Goal: Task Accomplishment & Management: Manage account settings

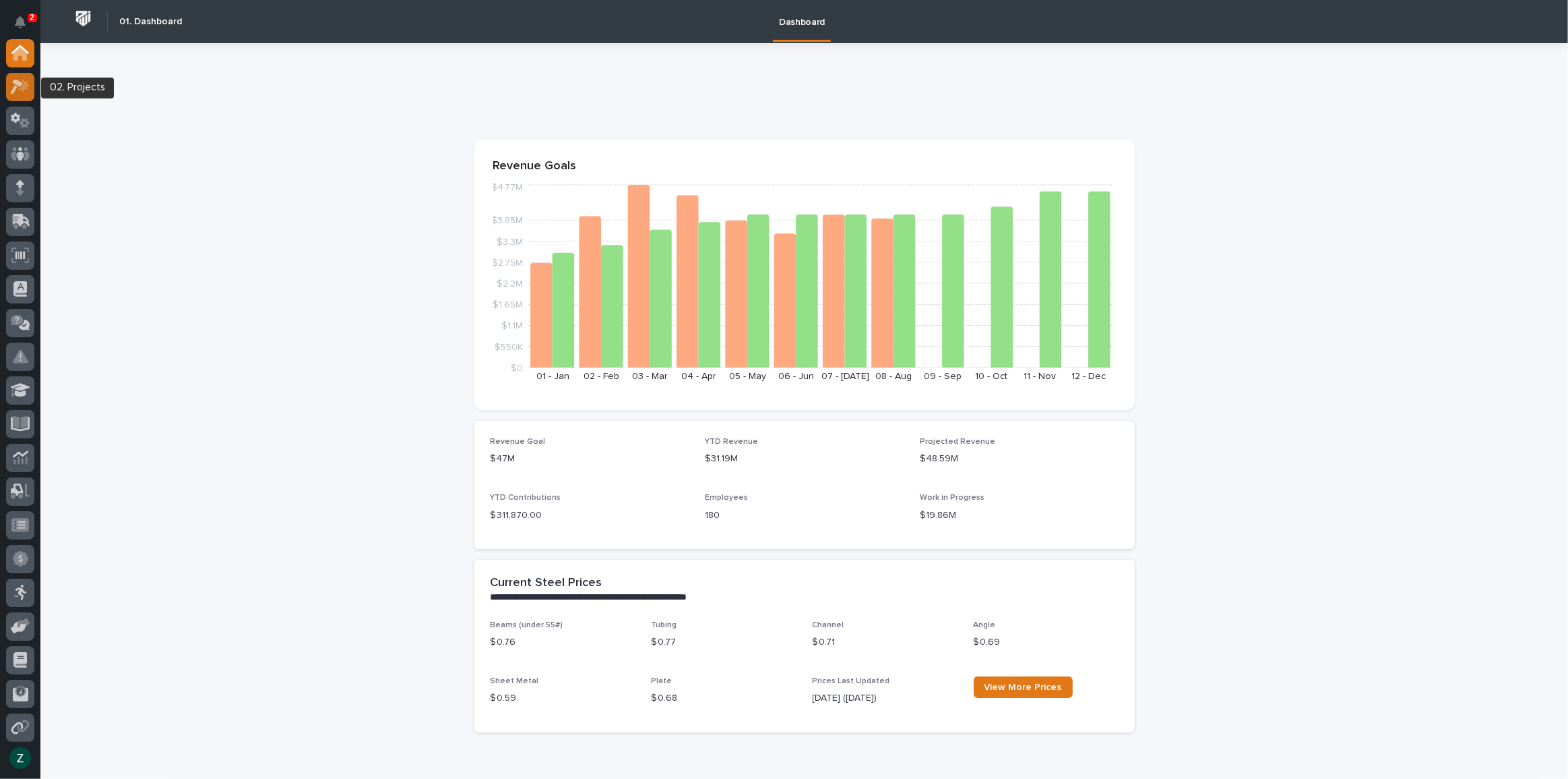
click at [12, 83] on icon at bounding box center [20, 86] width 19 height 15
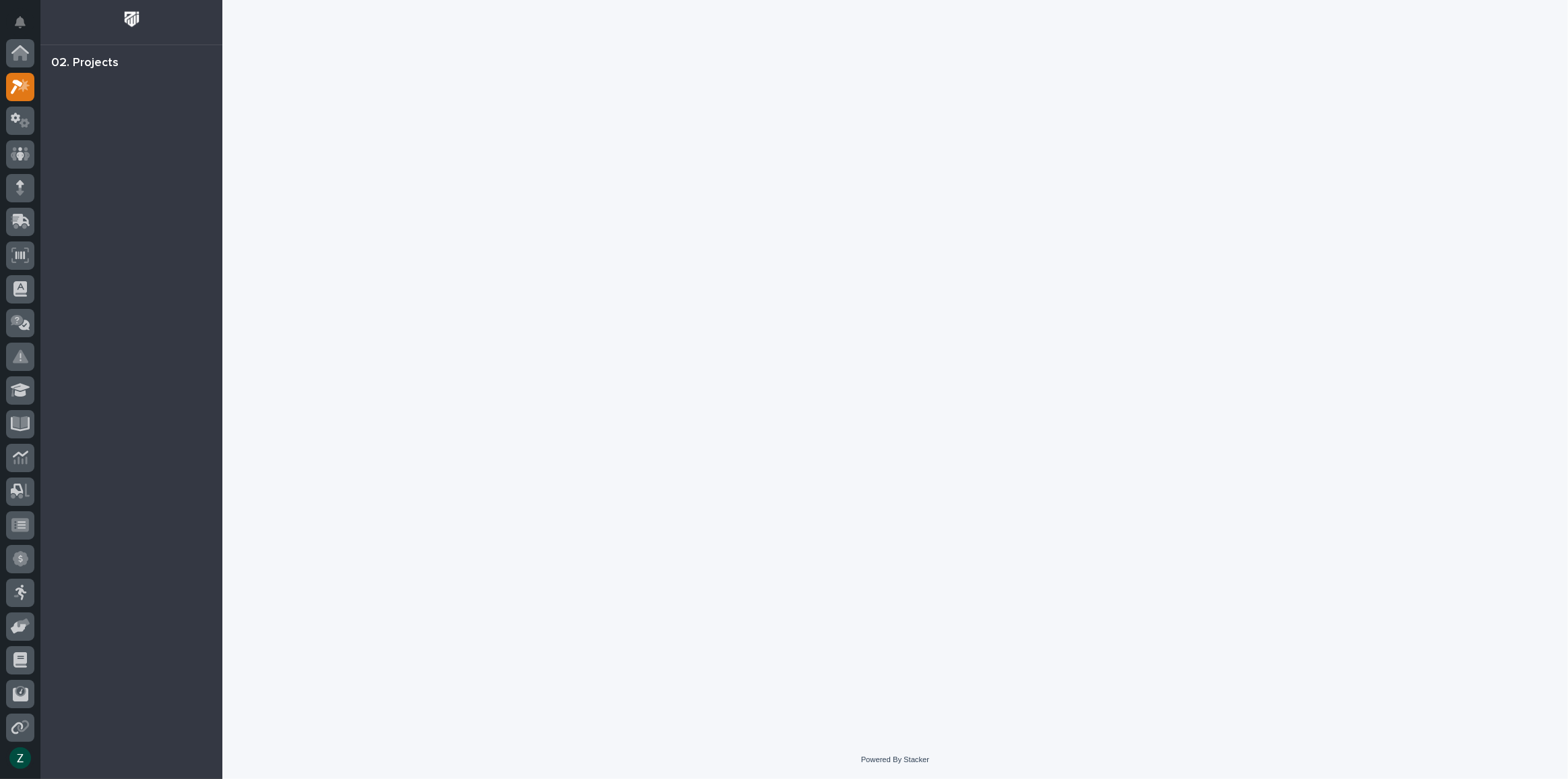
scroll to position [34, 0]
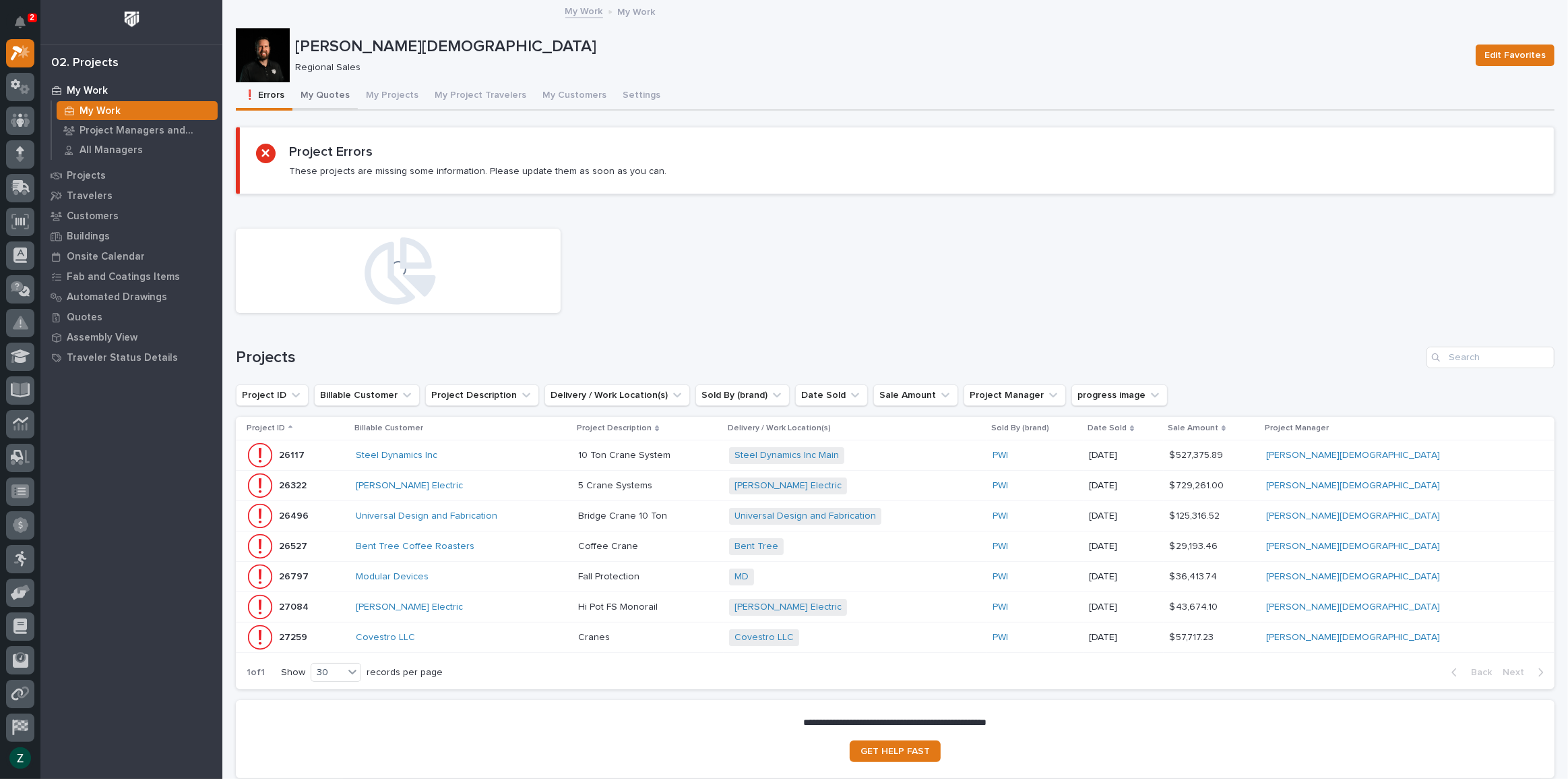
click at [328, 94] on button "My Quotes" at bounding box center [325, 97] width 65 height 29
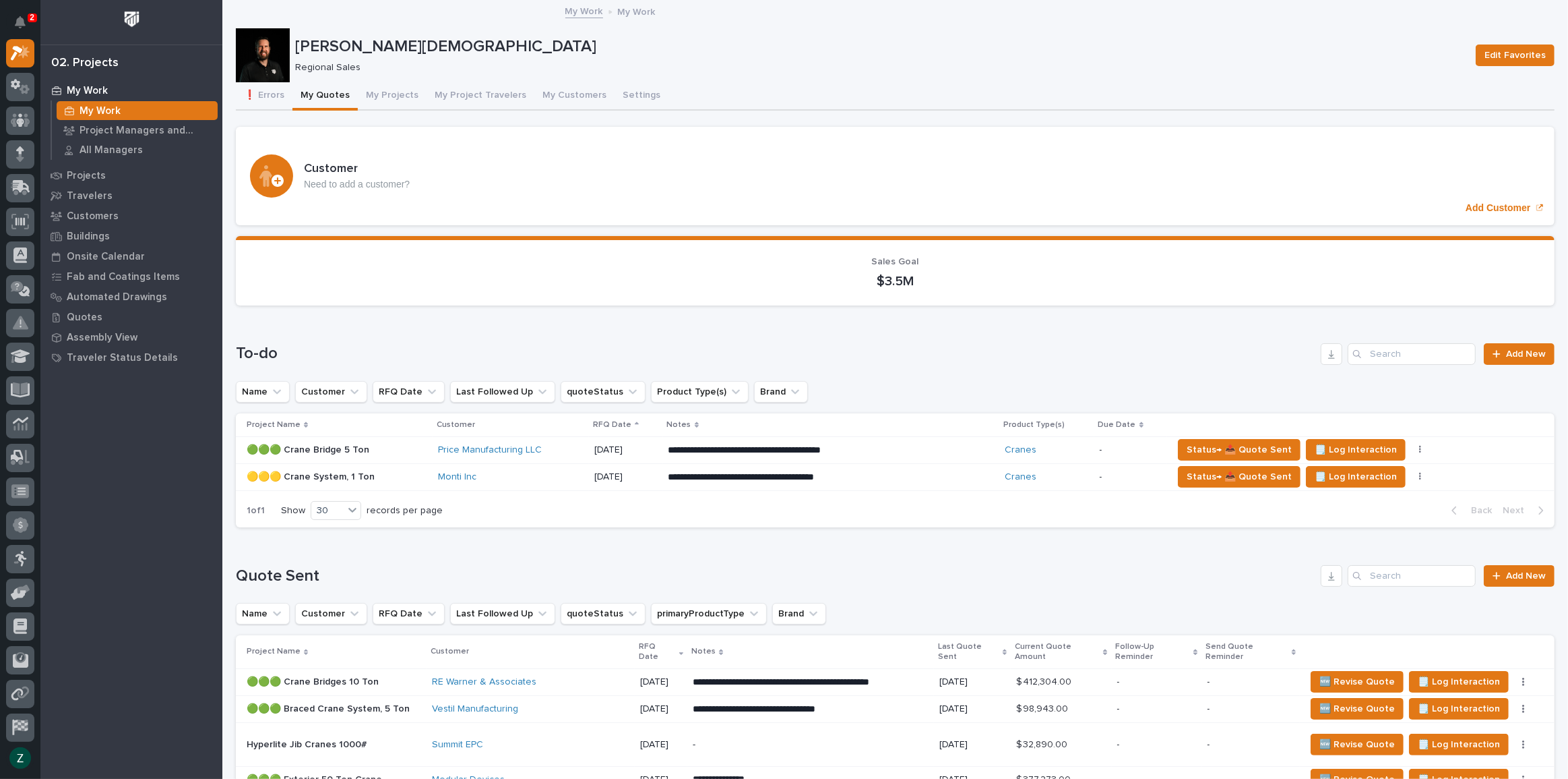
click at [955, 440] on div "**********" at bounding box center [831, 450] width 325 height 24
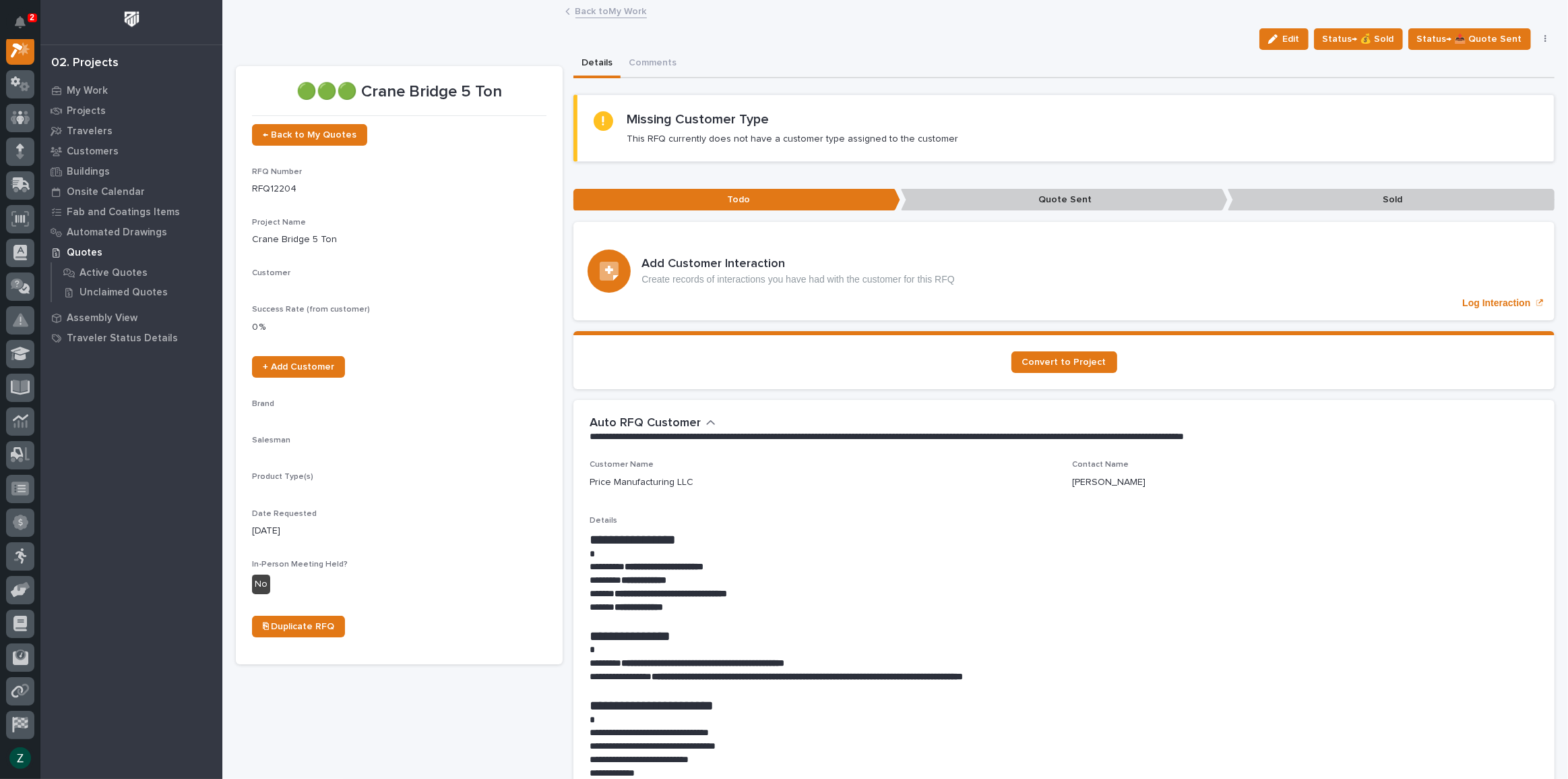
scroll to position [34, 0]
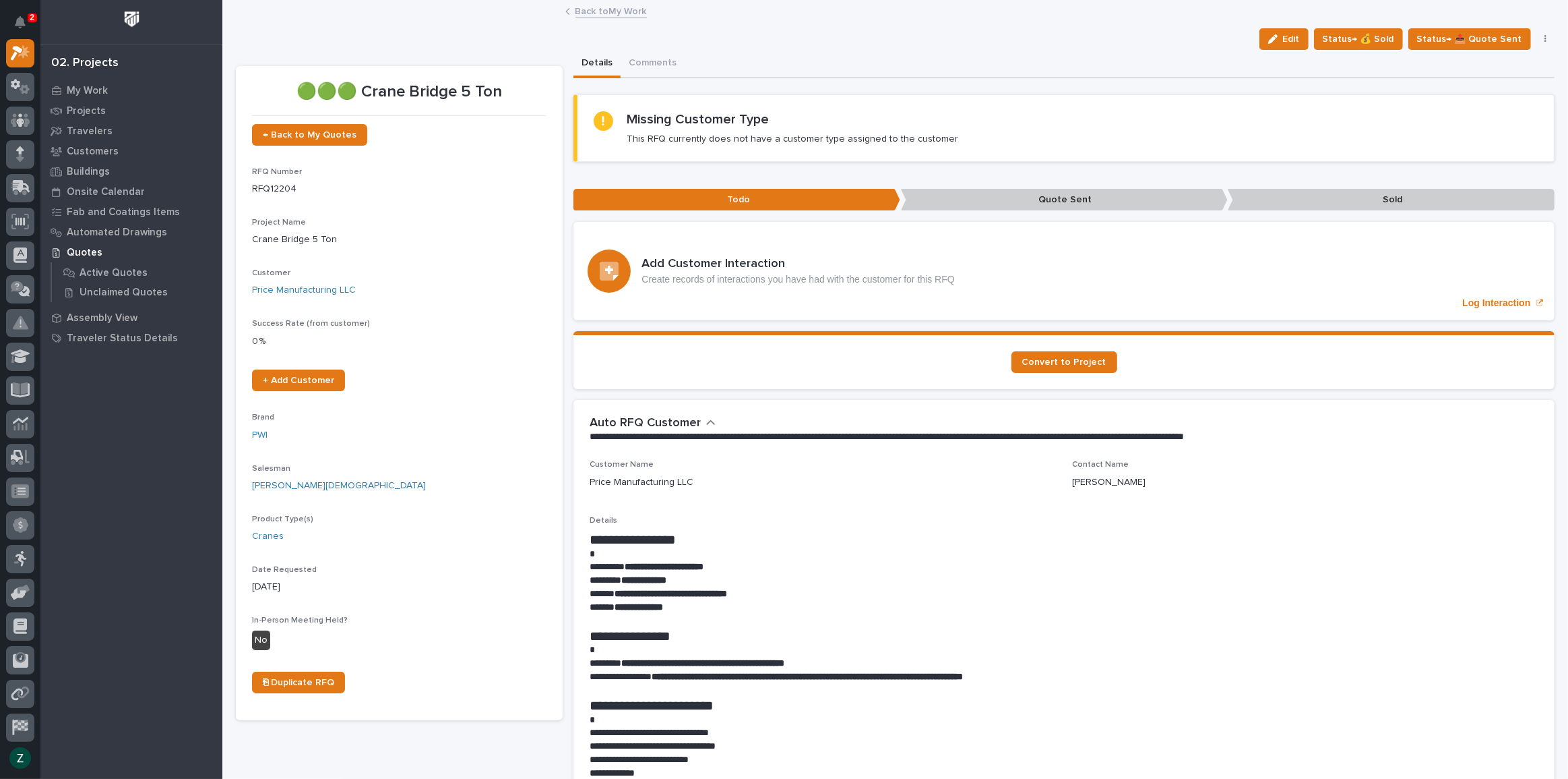
drag, startPoint x: 1280, startPoint y: 33, endPoint x: 1215, endPoint y: 158, distance: 140.9
click at [1280, 33] on button "Edit" at bounding box center [1283, 39] width 49 height 21
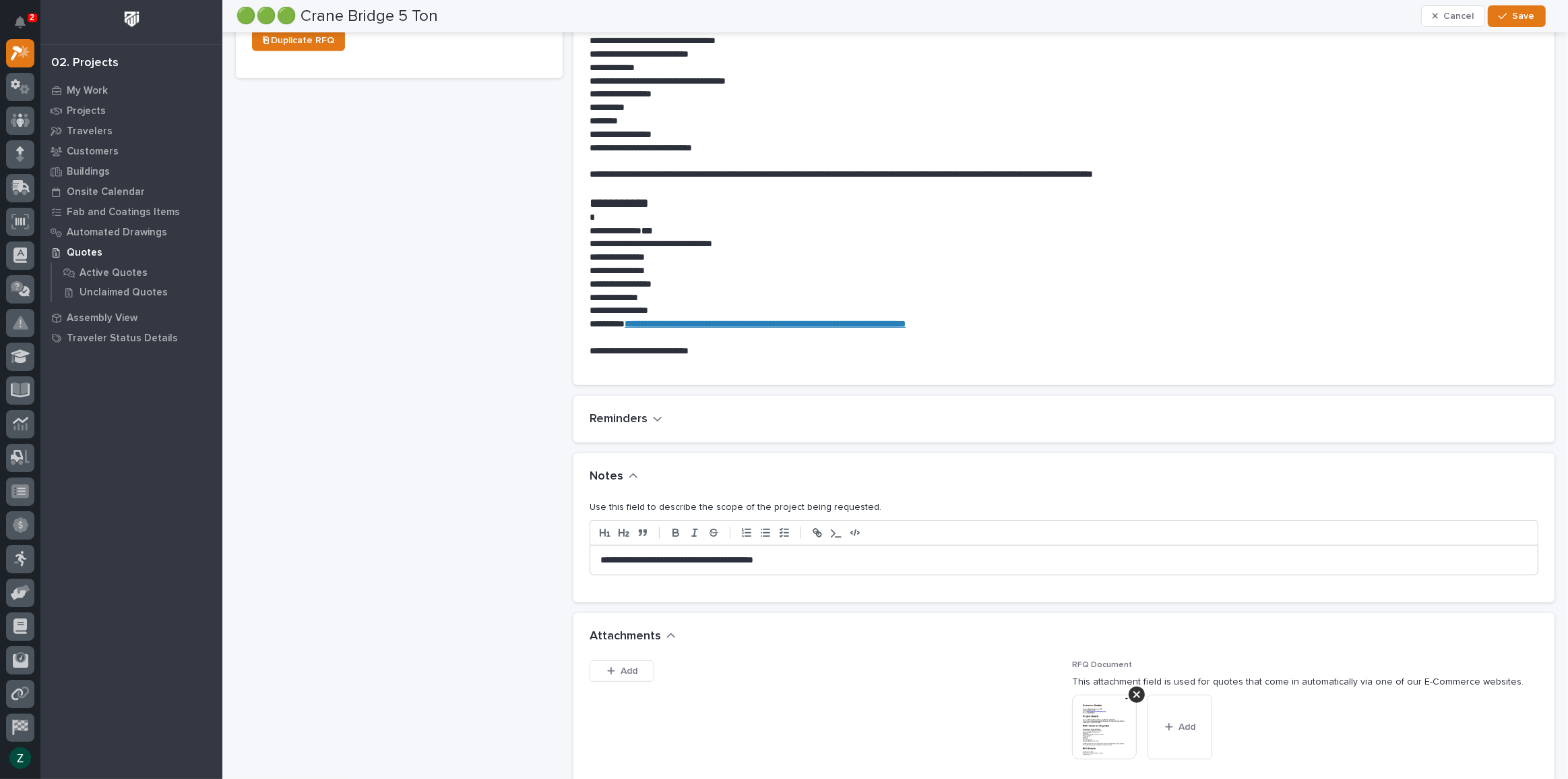
scroll to position [919, 0]
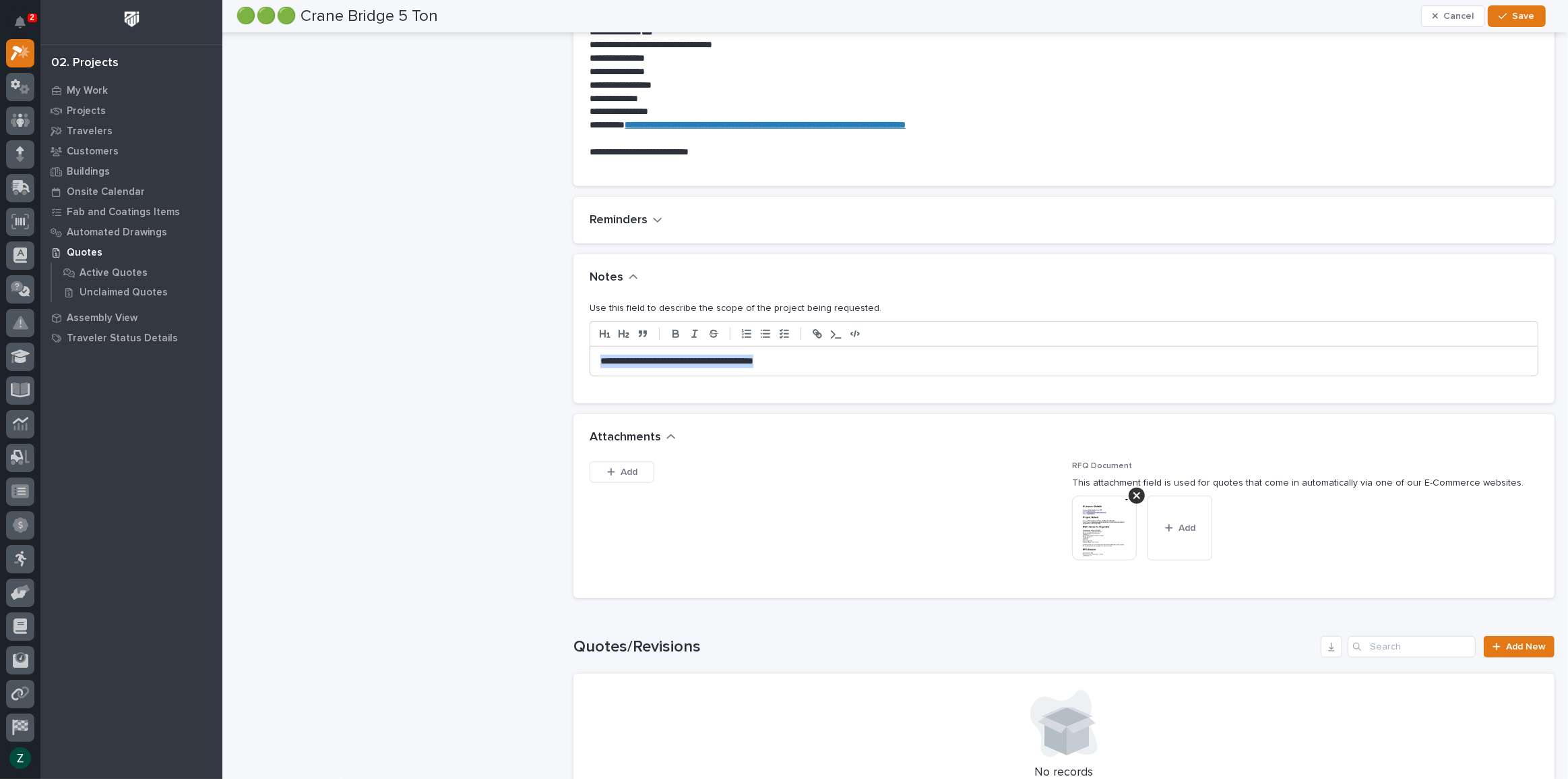
drag, startPoint x: 869, startPoint y: 364, endPoint x: 446, endPoint y: 374, distance: 423.1
click at [447, 377] on div "🟢🟢🟢 Crane Bridge 5 Ton ← Back to My Quotes RFQ Number RFQ12204 Project Name * C…" at bounding box center [895, 96] width 1319 height 1931
click at [1513, 13] on span "Save" at bounding box center [1524, 16] width 22 height 12
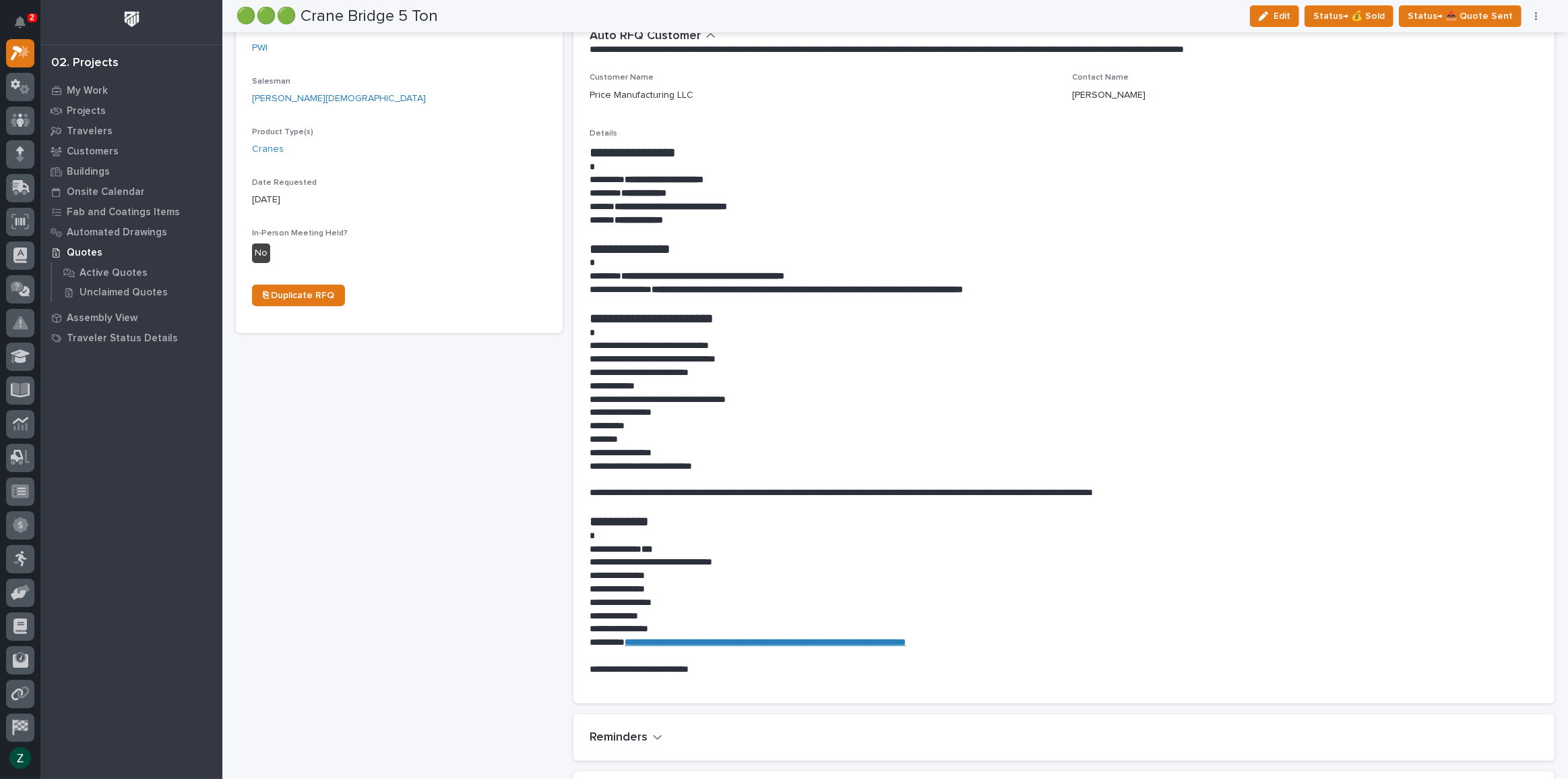
scroll to position [0, 0]
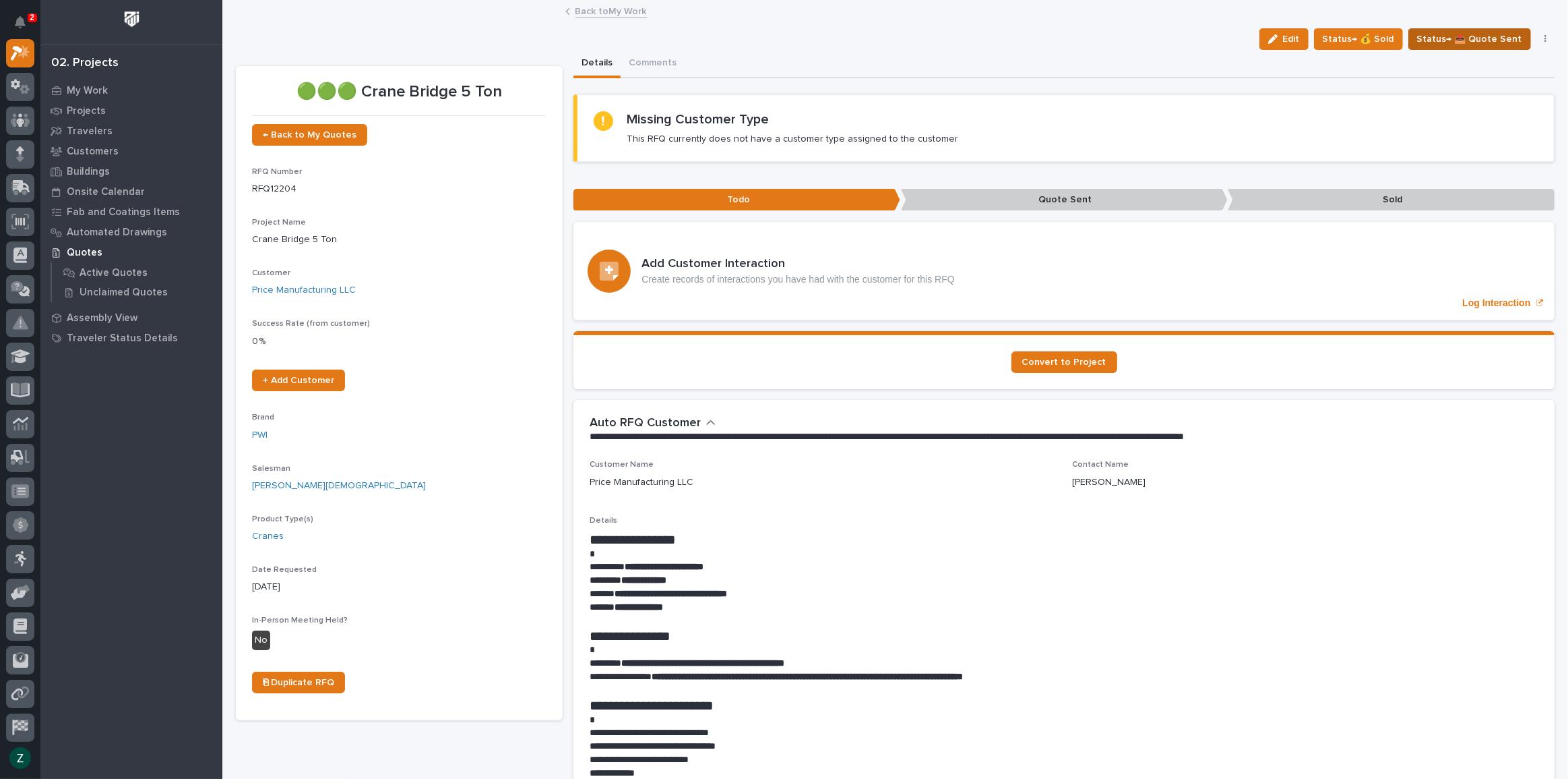
click at [1444, 38] on span "Status→ 📤 Quote Sent" at bounding box center [1470, 38] width 105 height 16
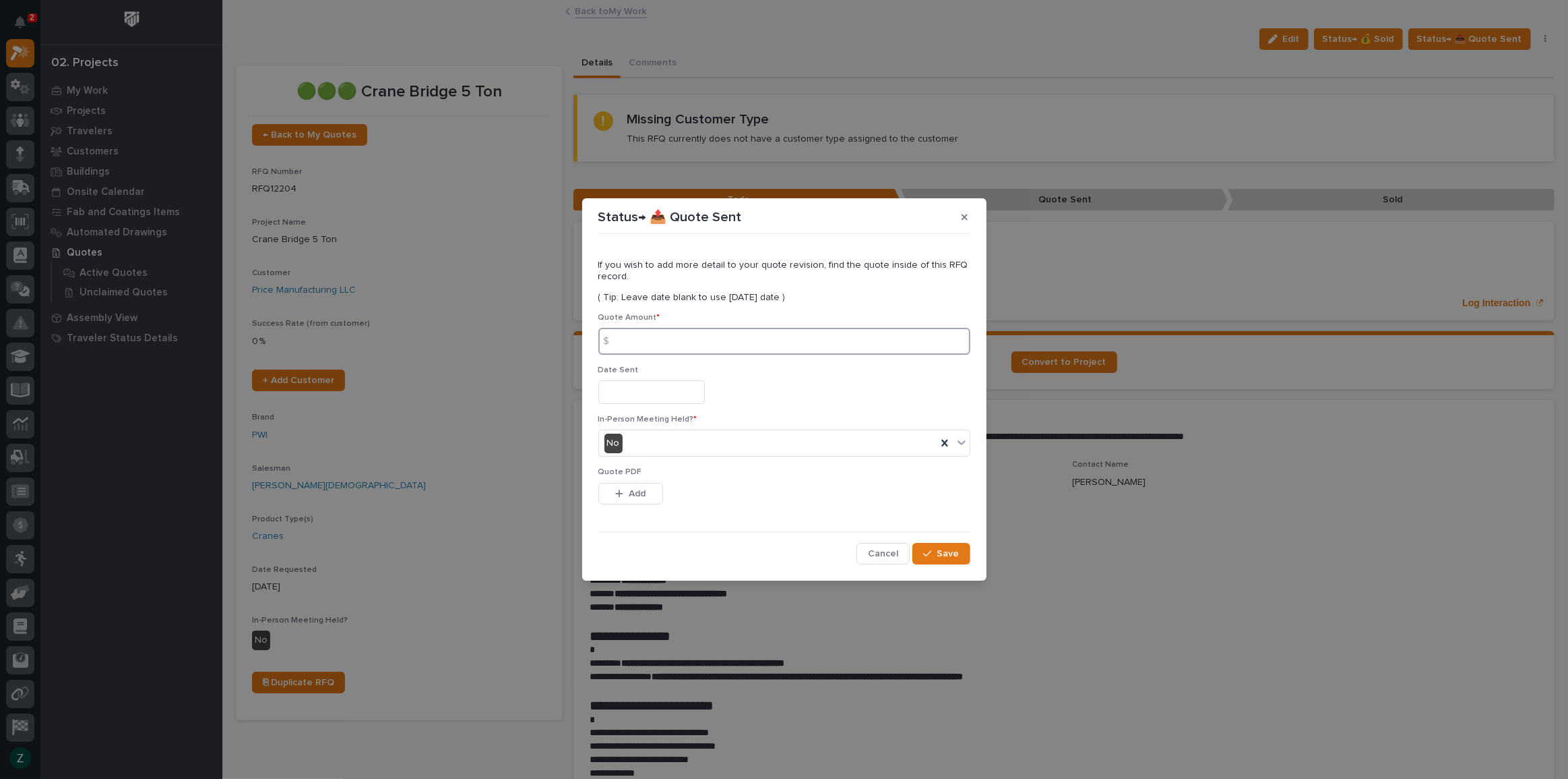
click at [778, 341] on input at bounding box center [784, 342] width 372 height 27
click at [852, 342] on input at bounding box center [784, 342] width 372 height 27
type input "80416"
click at [633, 389] on input "text" at bounding box center [651, 391] width 106 height 24
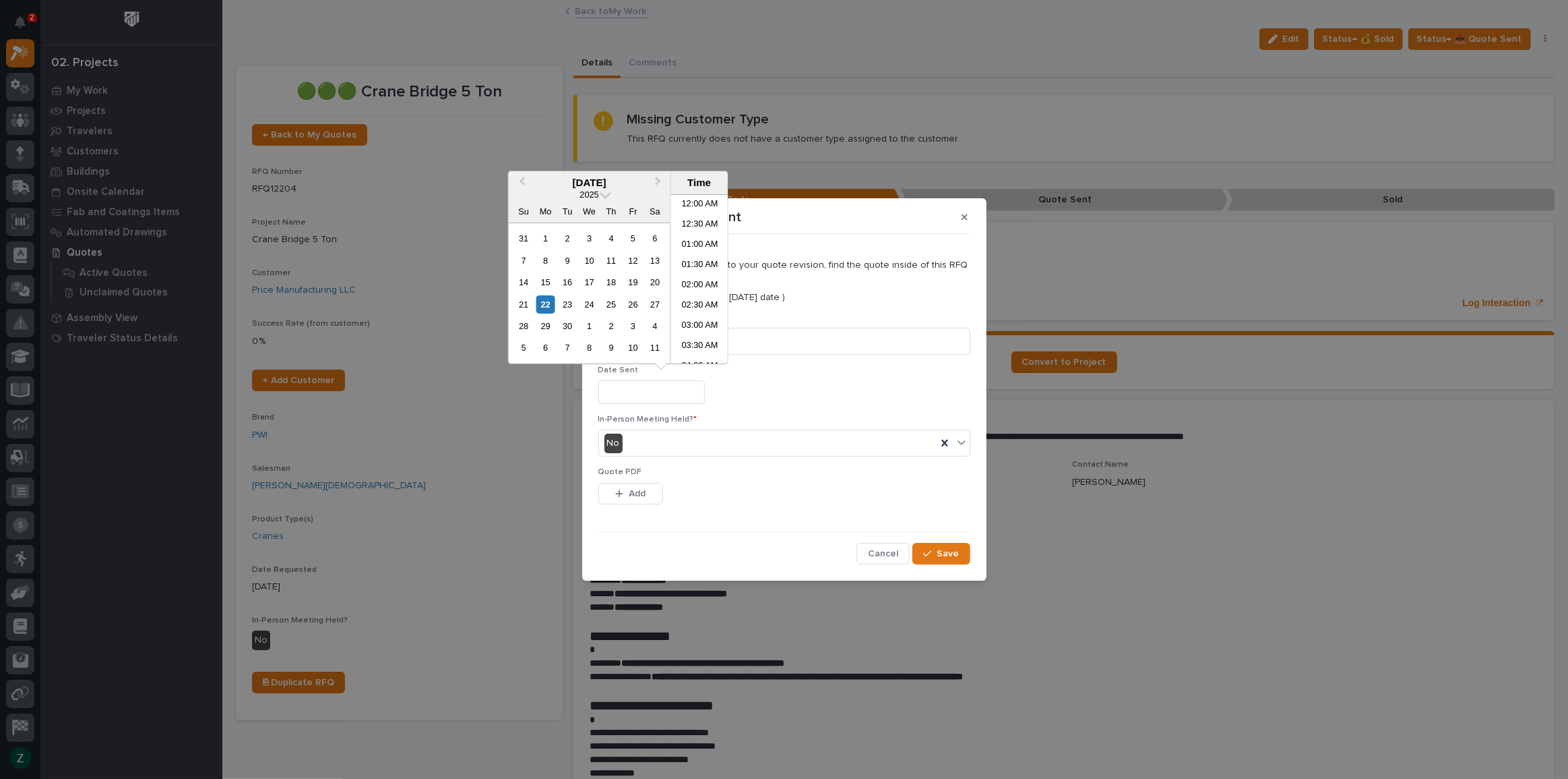
scroll to position [452, 0]
click at [542, 299] on div "22" at bounding box center [545, 304] width 18 height 18
type input "**********"
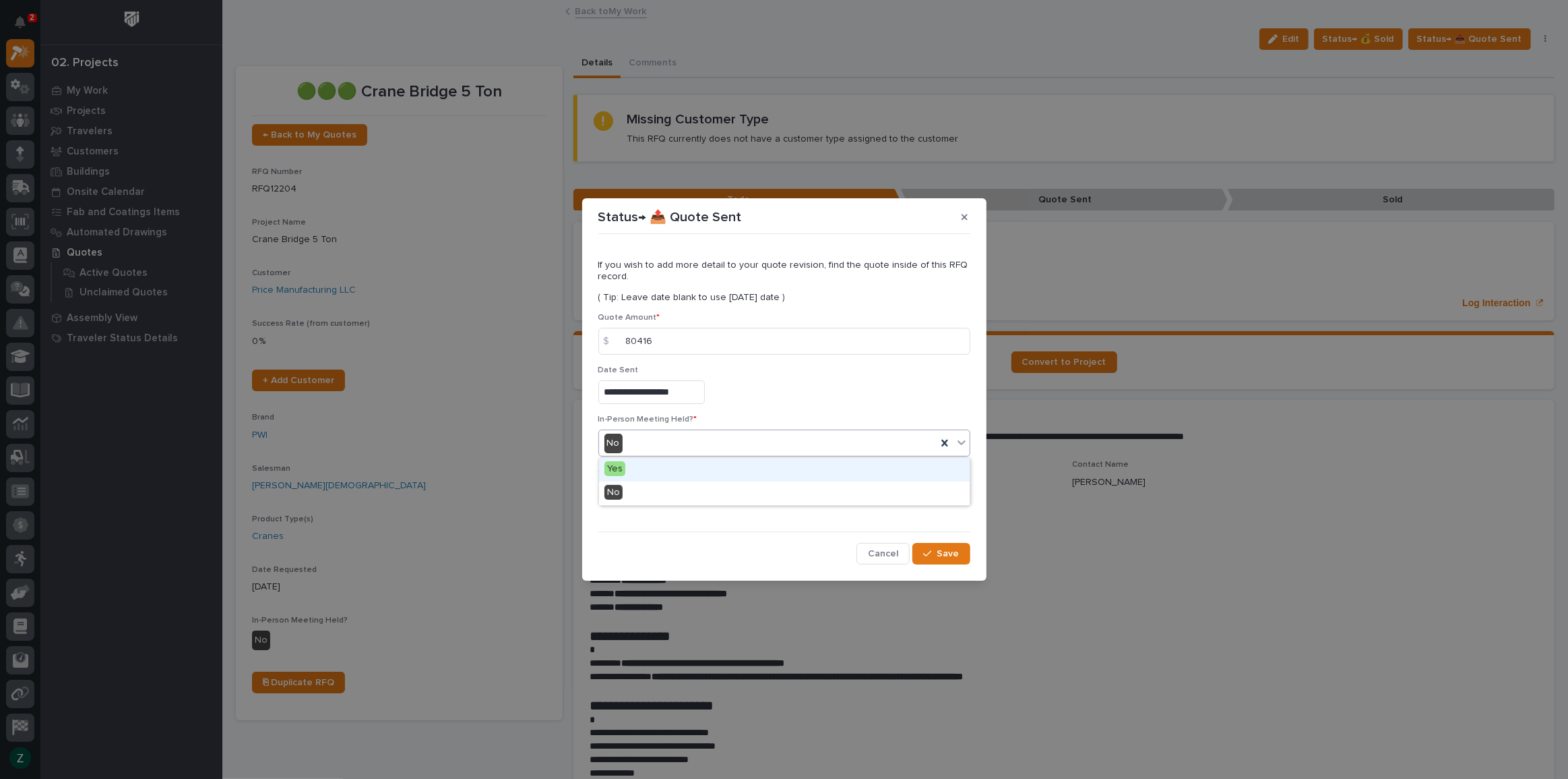
click at [646, 445] on div "No" at bounding box center [768, 442] width 338 height 22
click at [646, 466] on div "Yes" at bounding box center [784, 469] width 371 height 24
click at [640, 493] on span "Add" at bounding box center [638, 493] width 17 height 12
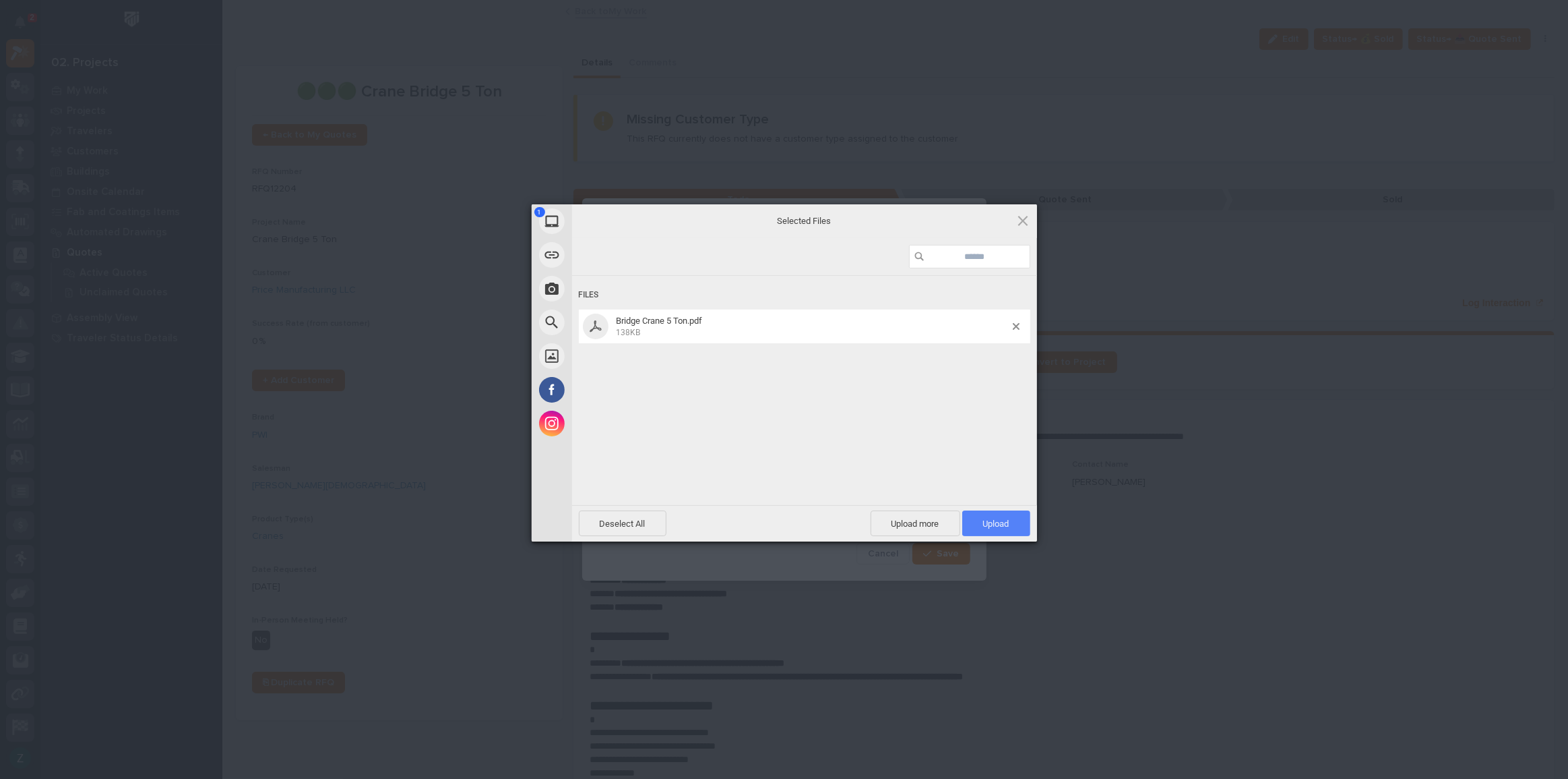
click at [1004, 525] on span "Upload 1" at bounding box center [995, 523] width 26 height 11
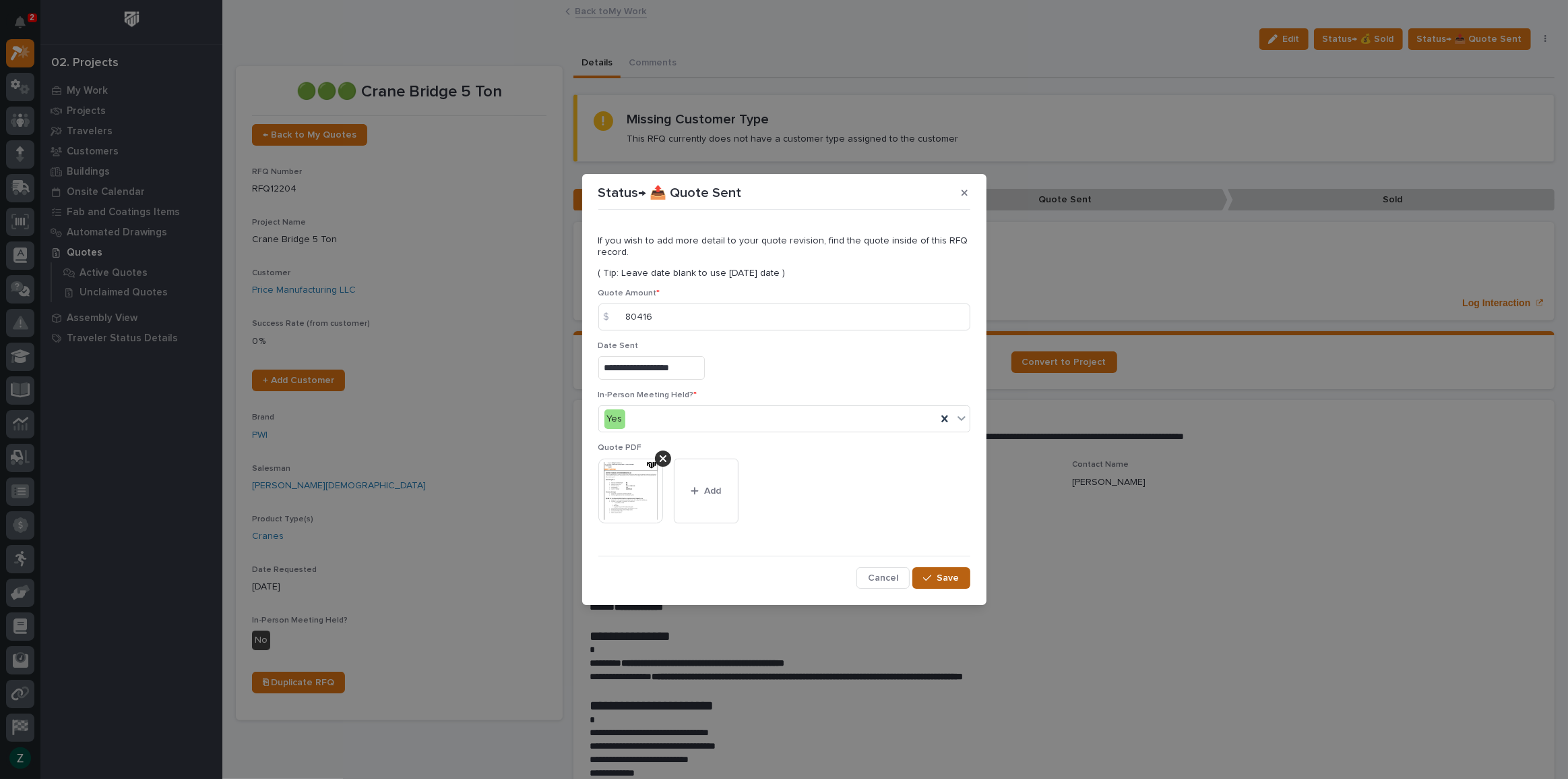
click at [946, 573] on span "Save" at bounding box center [948, 578] width 22 height 12
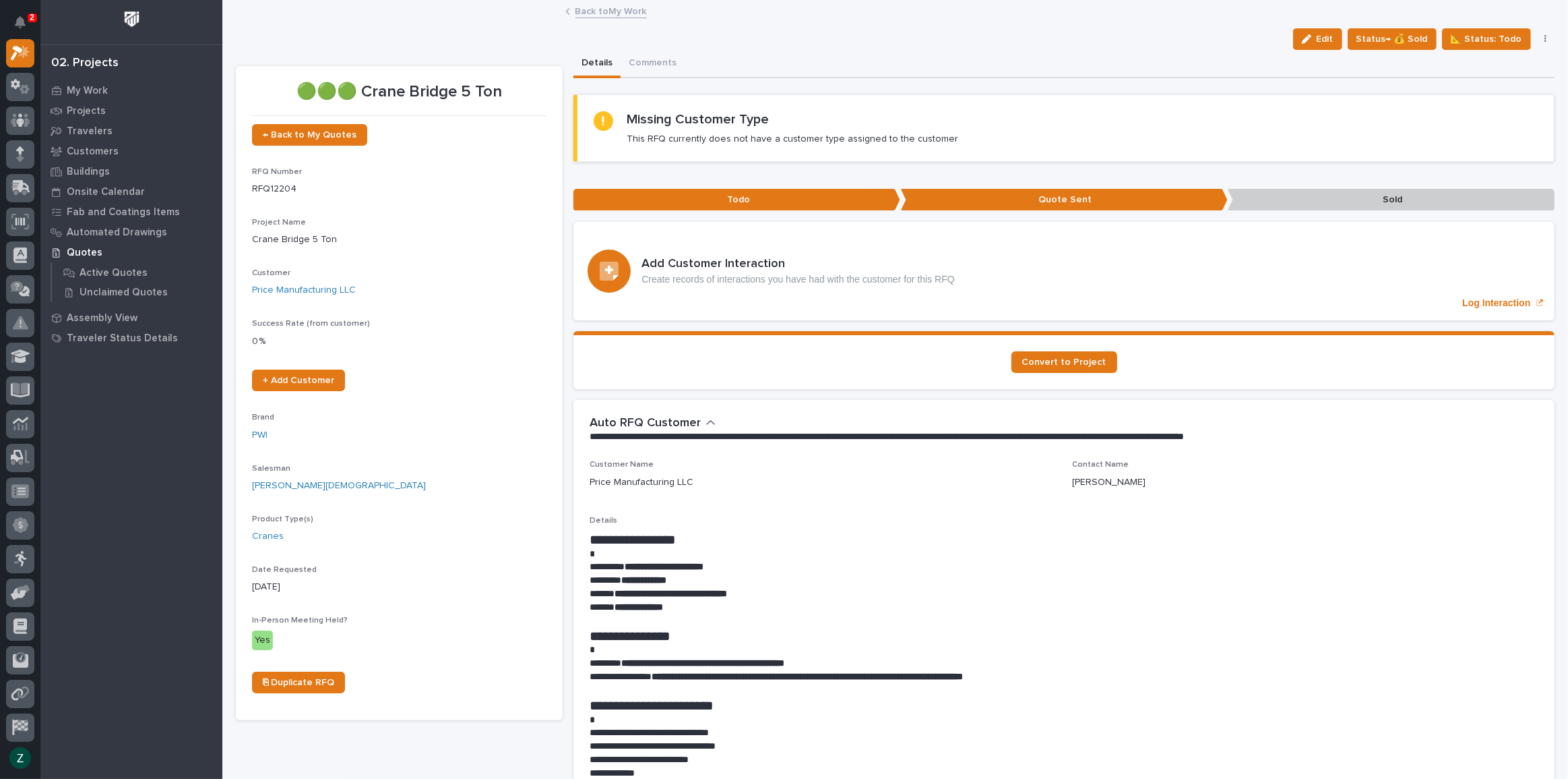
click at [19, 16] on icon "Notifications" at bounding box center [19, 22] width 11 height 12
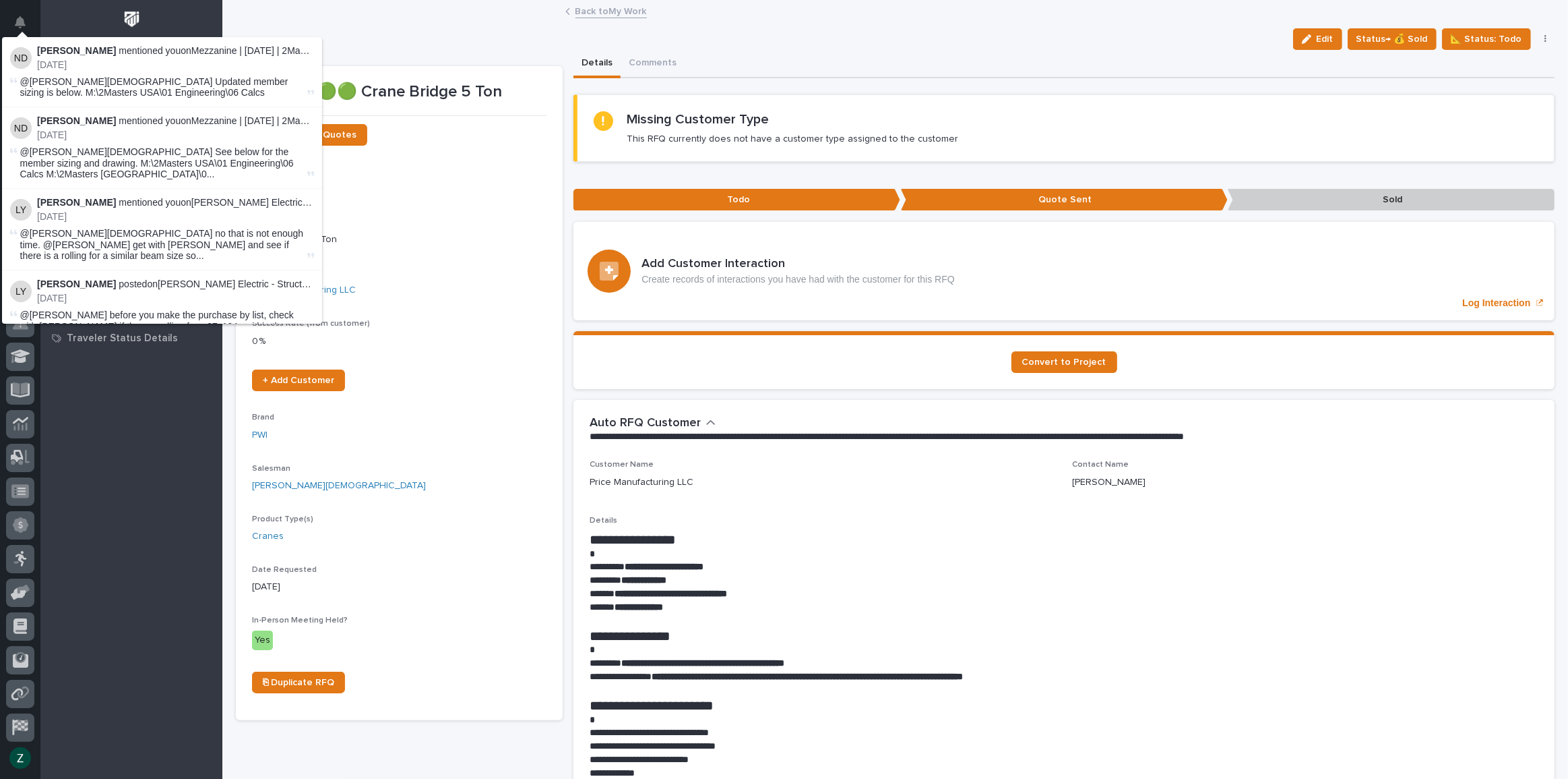
click at [396, 20] on div "Back to My Work" at bounding box center [895, 12] width 1346 height 19
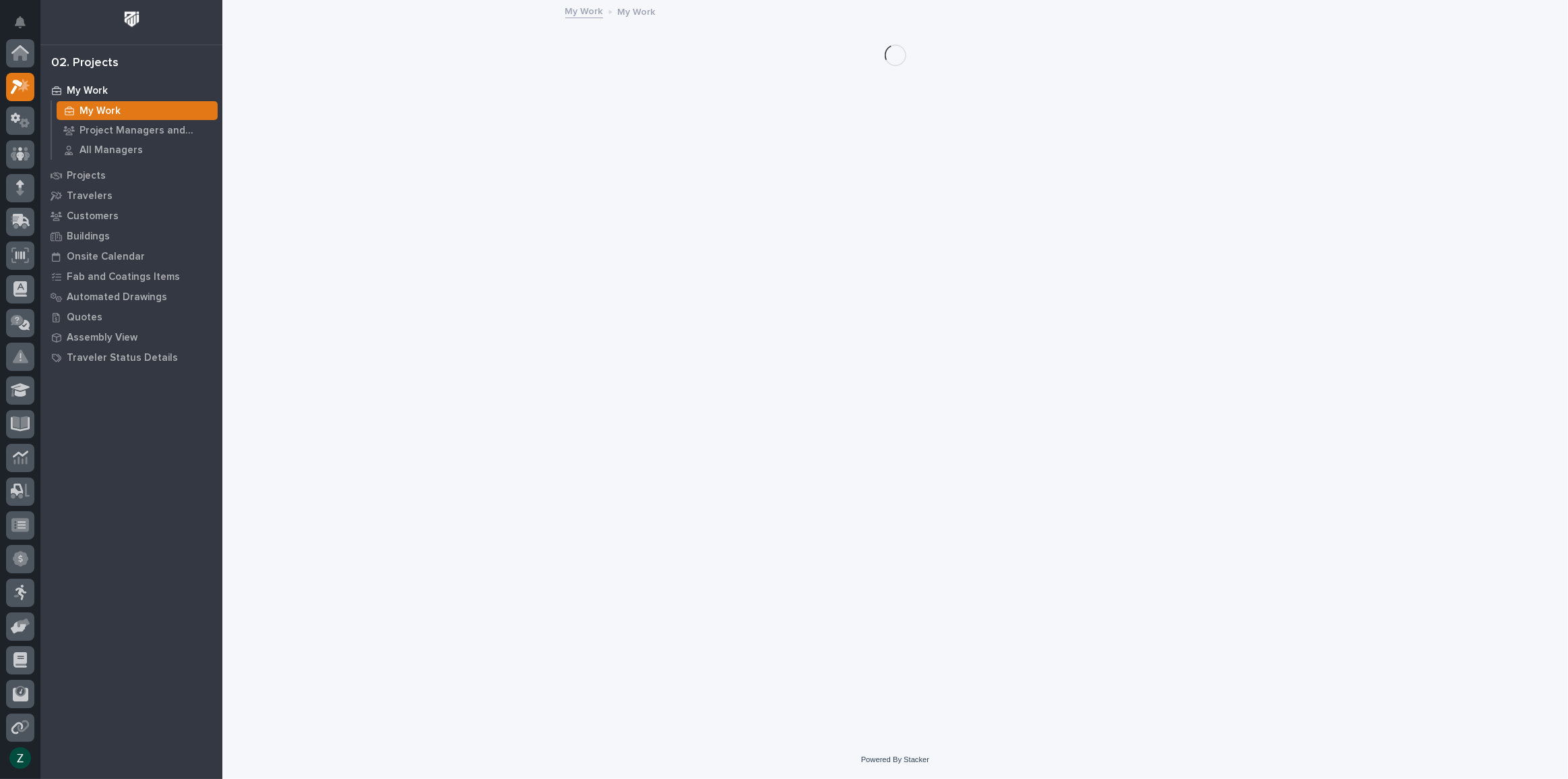
scroll to position [36, 0]
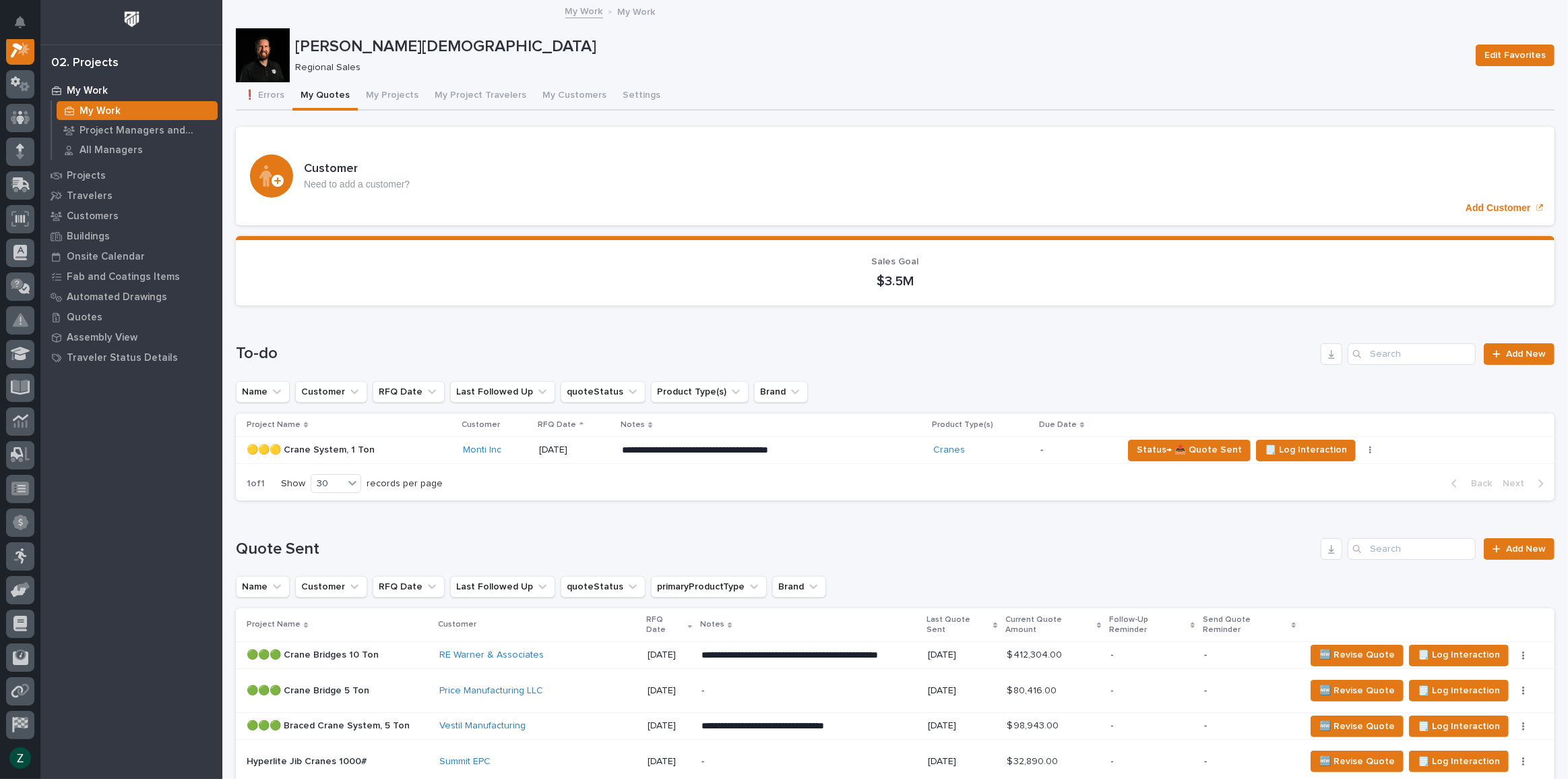
click at [717, 444] on p "**********" at bounding box center [740, 450] width 236 height 13
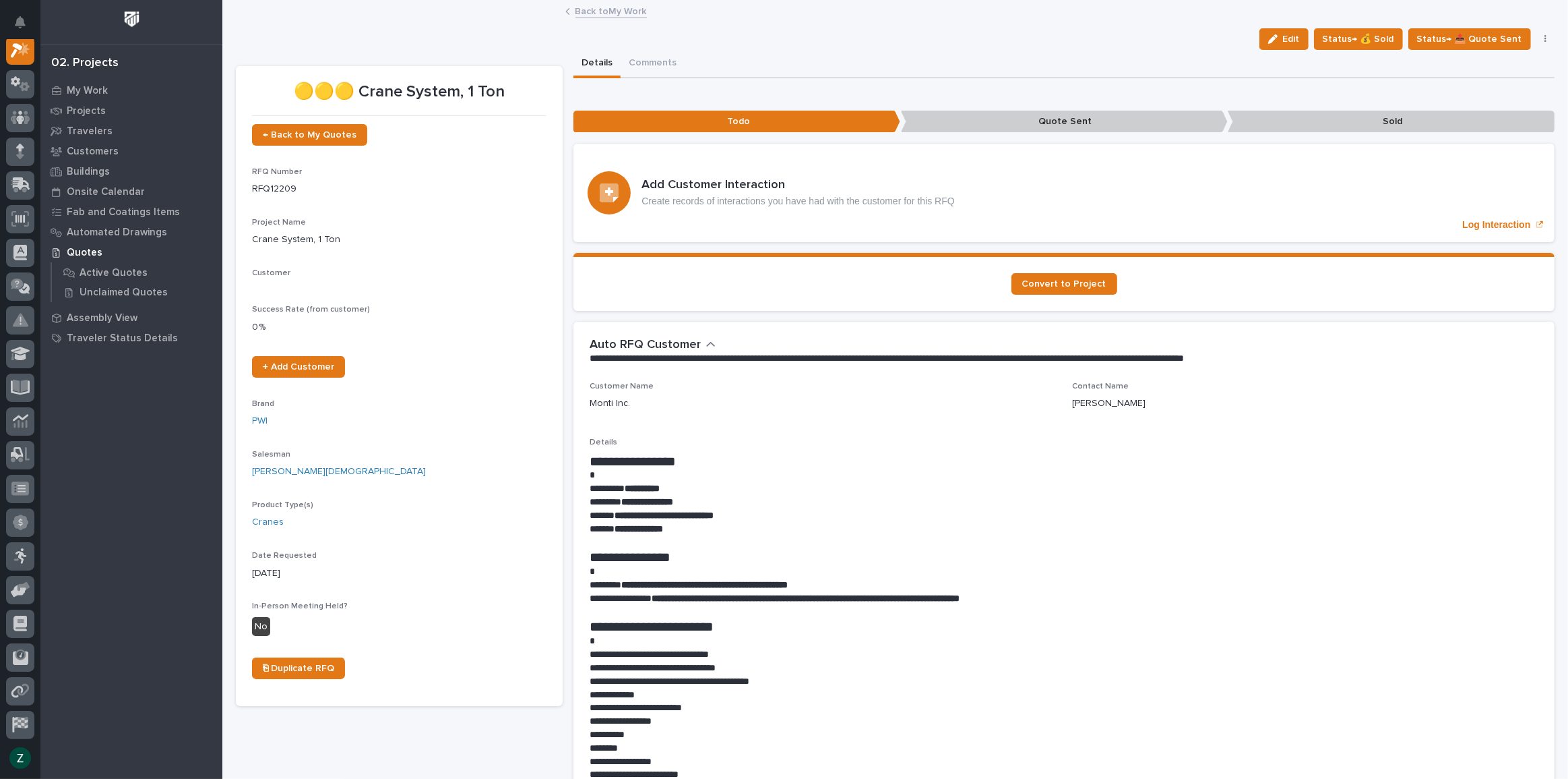
scroll to position [34, 0]
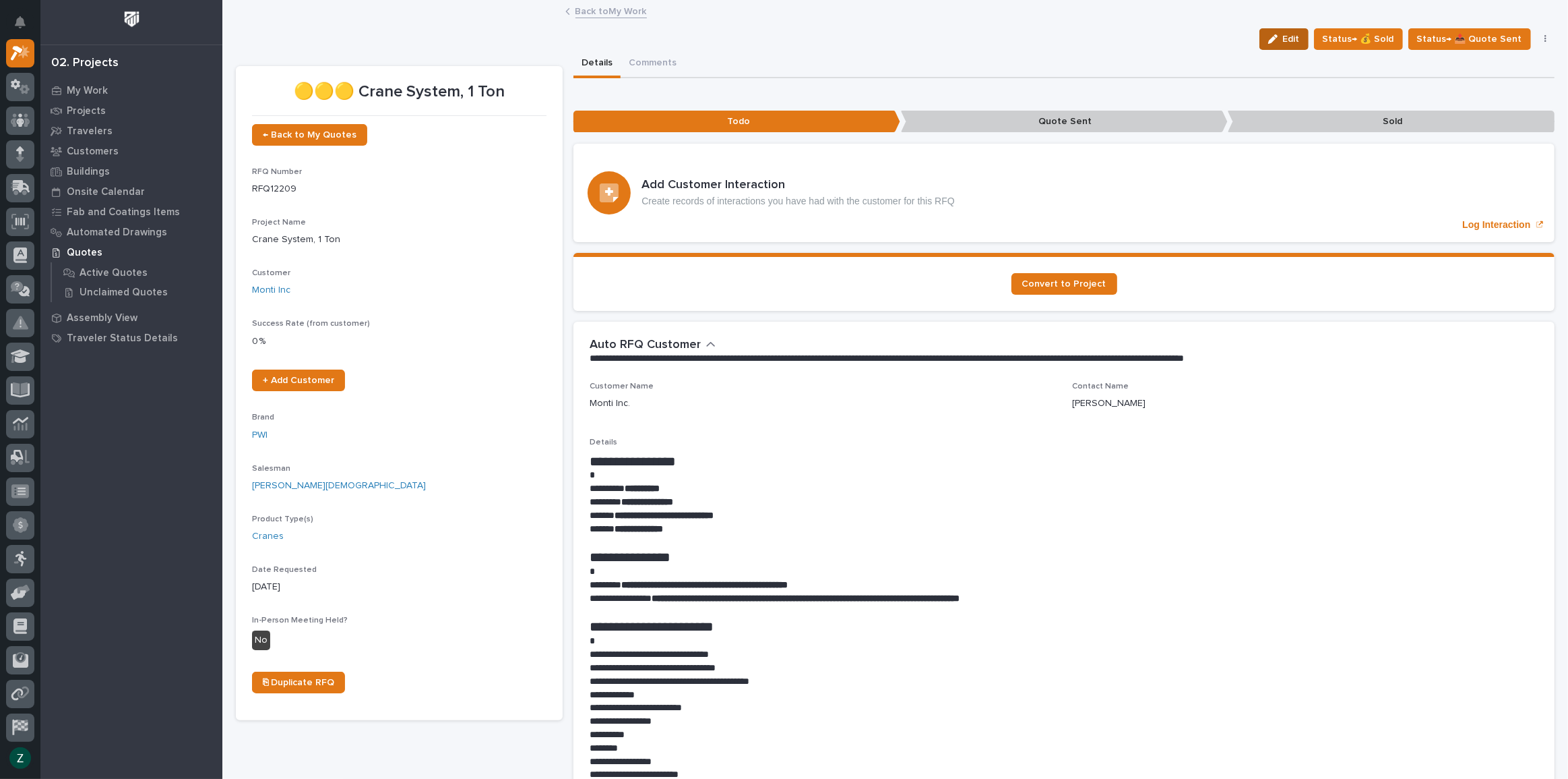
click at [1282, 39] on div "button" at bounding box center [1275, 39] width 14 height 10
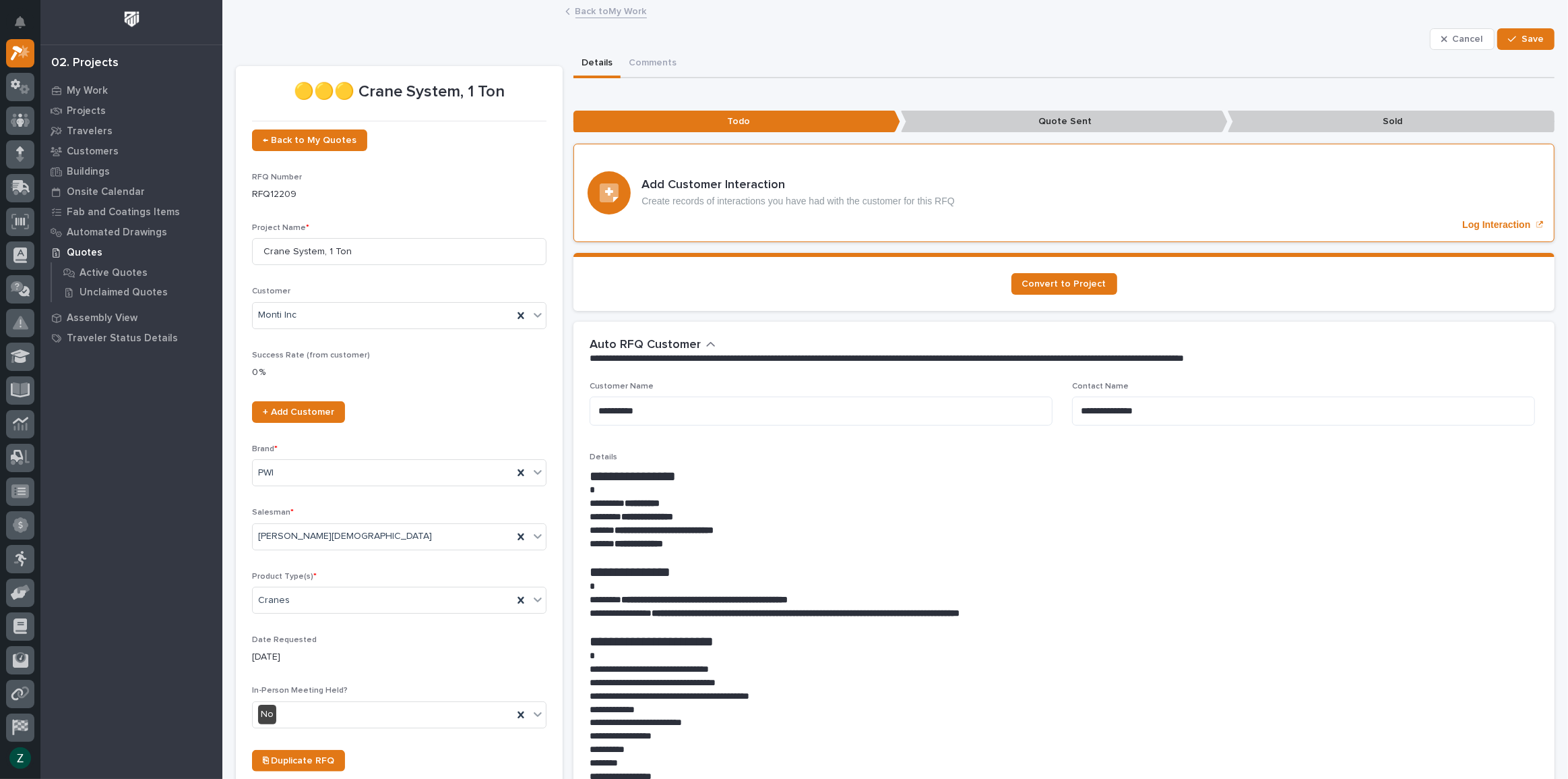
click at [1439, 44] on button "Cancel" at bounding box center [1462, 39] width 64 height 21
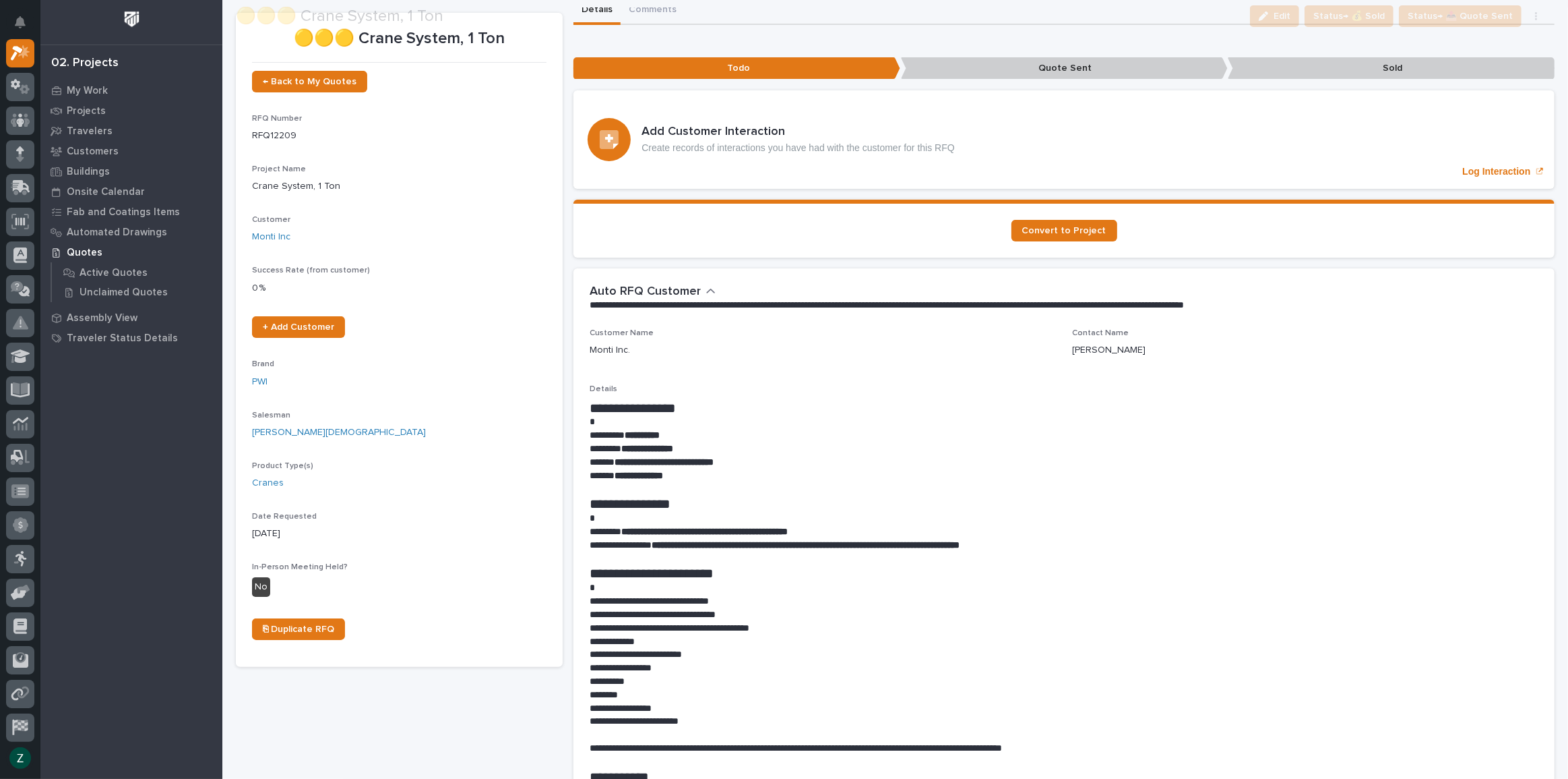
scroll to position [122, 0]
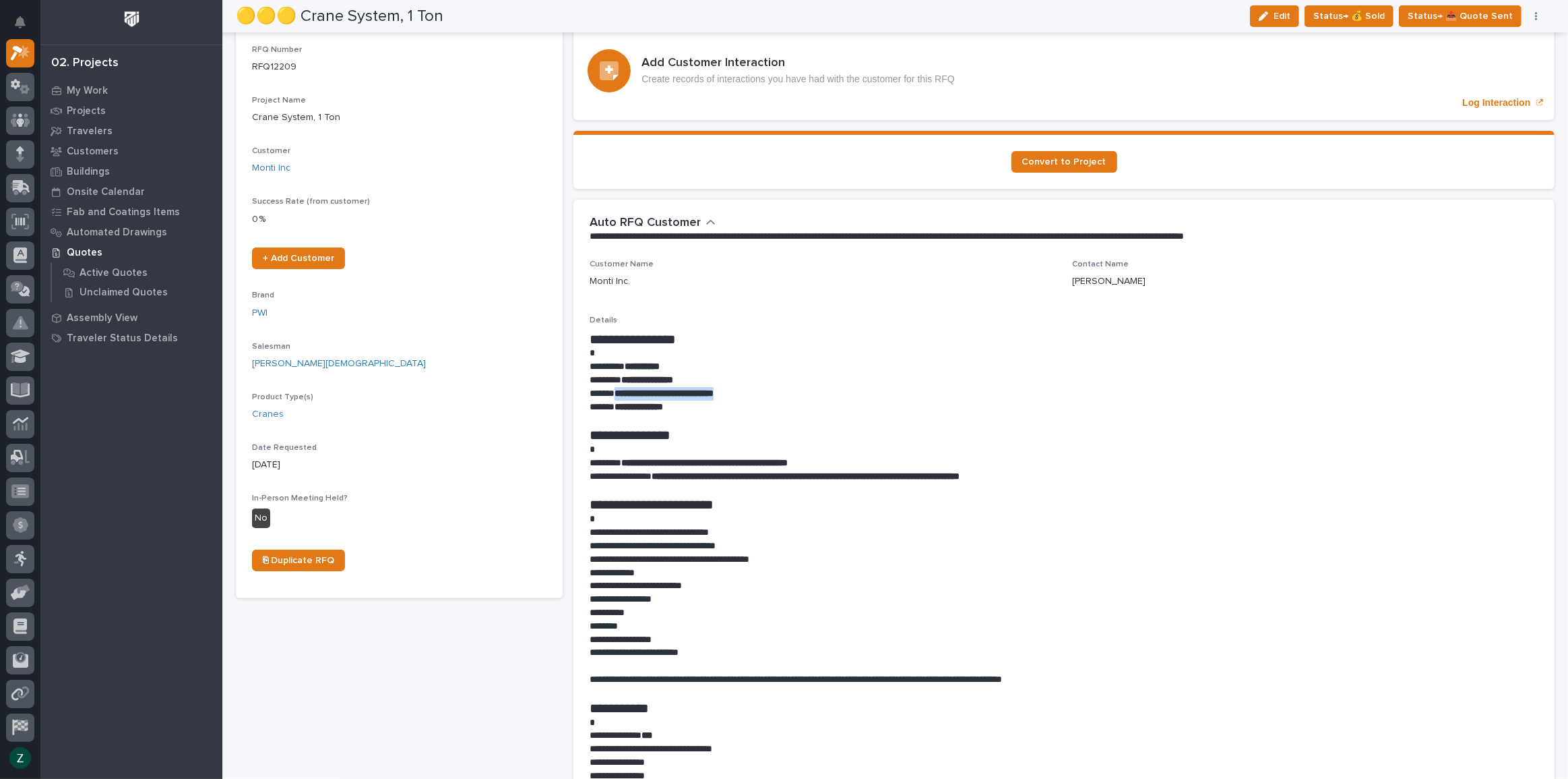
drag, startPoint x: 615, startPoint y: 391, endPoint x: 758, endPoint y: 388, distance: 143.0
click at [758, 388] on p "**********" at bounding box center [1061, 393] width 942 height 13
copy strong "**********"
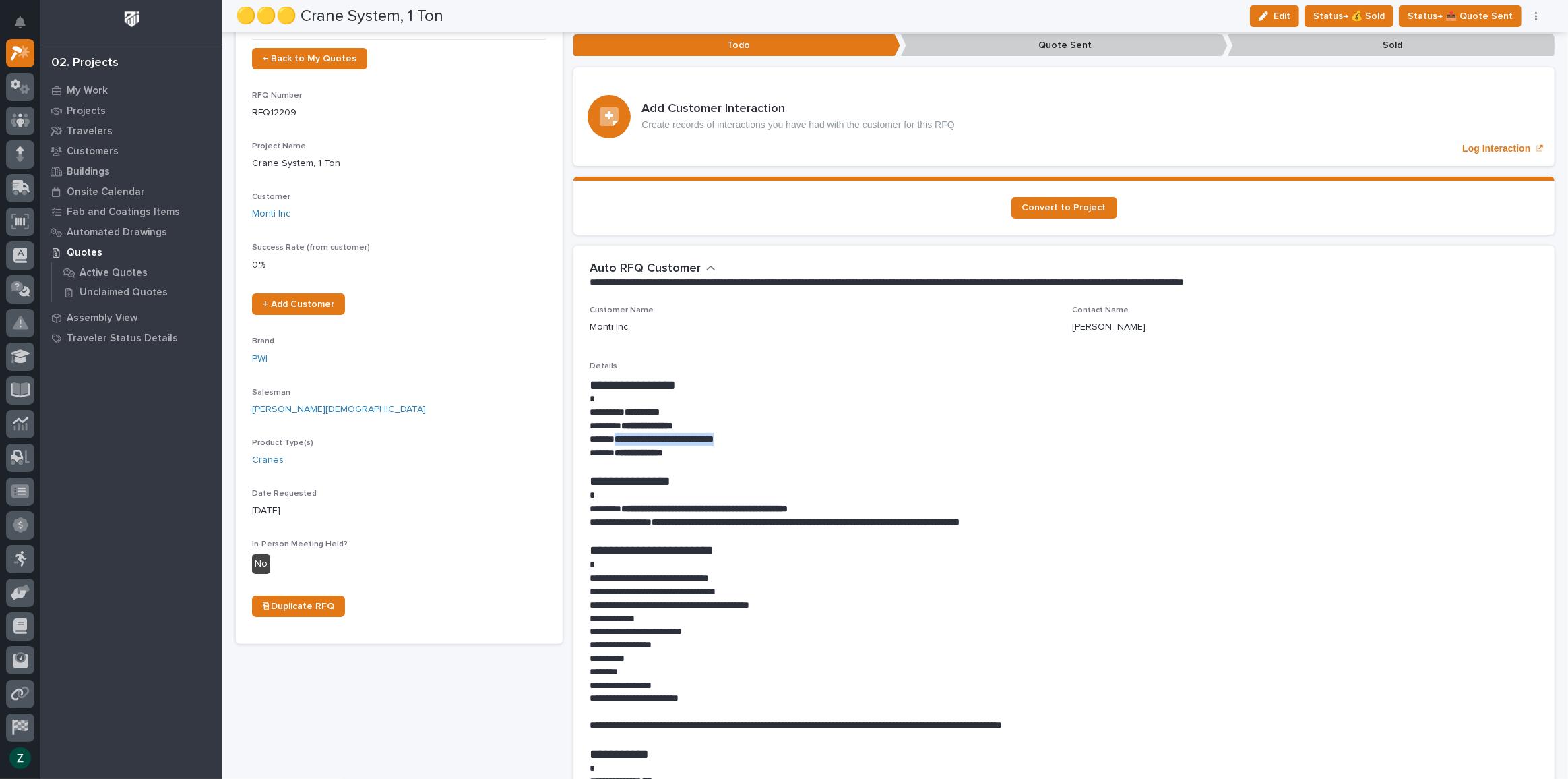
scroll to position [0, 0]
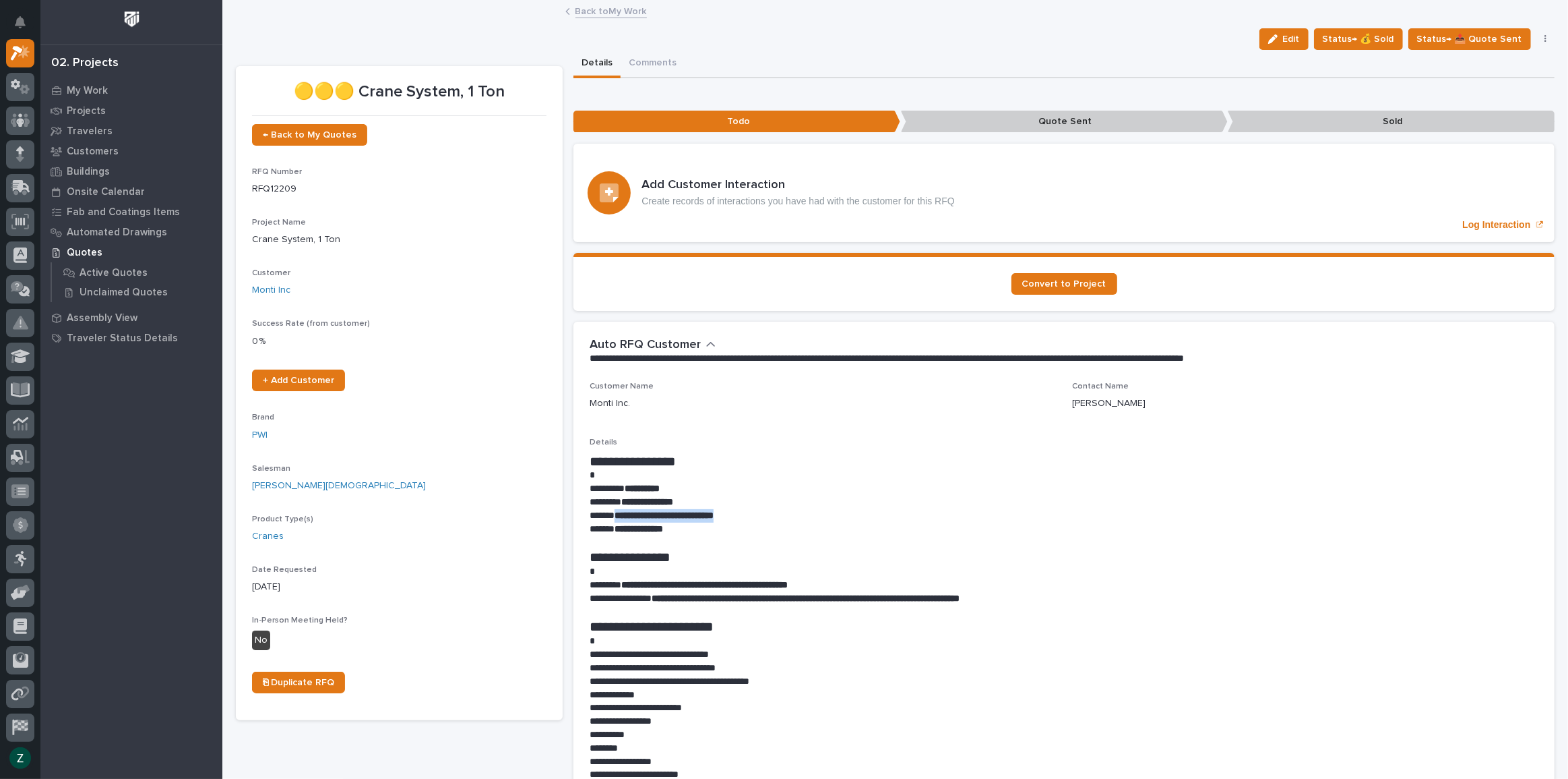
click at [1540, 38] on button "button" at bounding box center [1546, 39] width 19 height 10
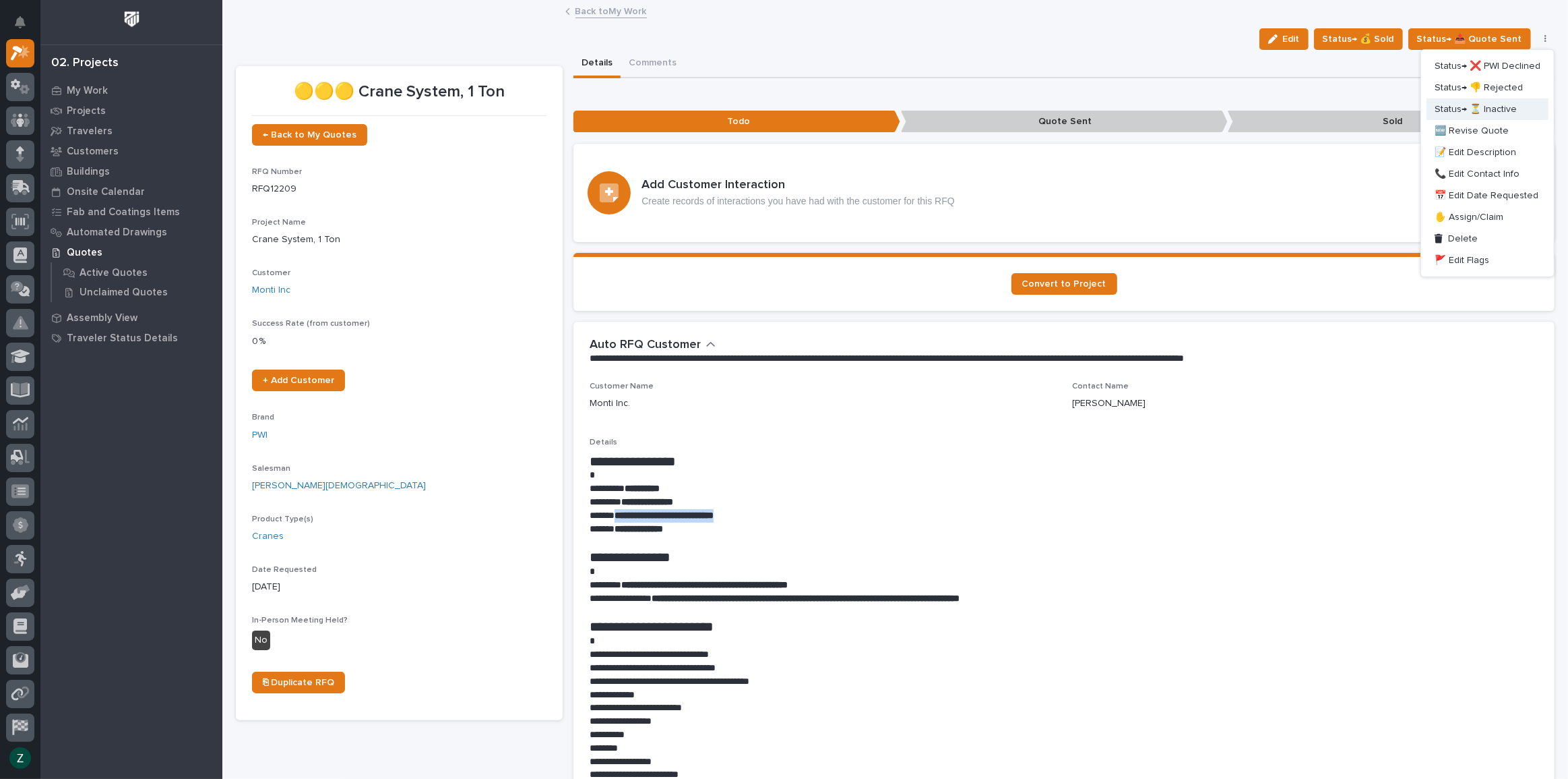
click at [1498, 105] on span "Status→ ⏳ Inactive" at bounding box center [1476, 108] width 82 height 16
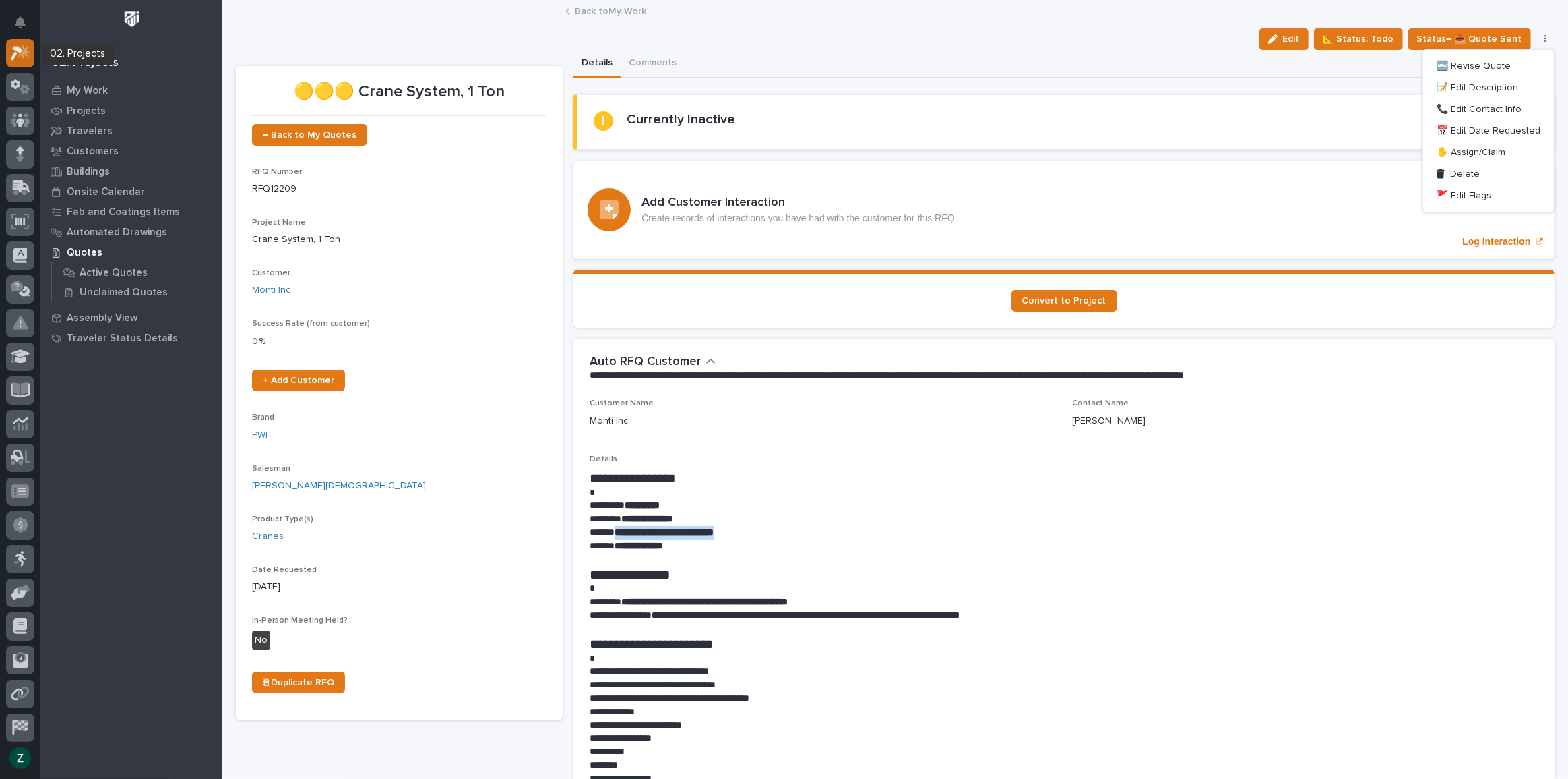
click at [23, 47] on icon at bounding box center [24, 52] width 12 height 13
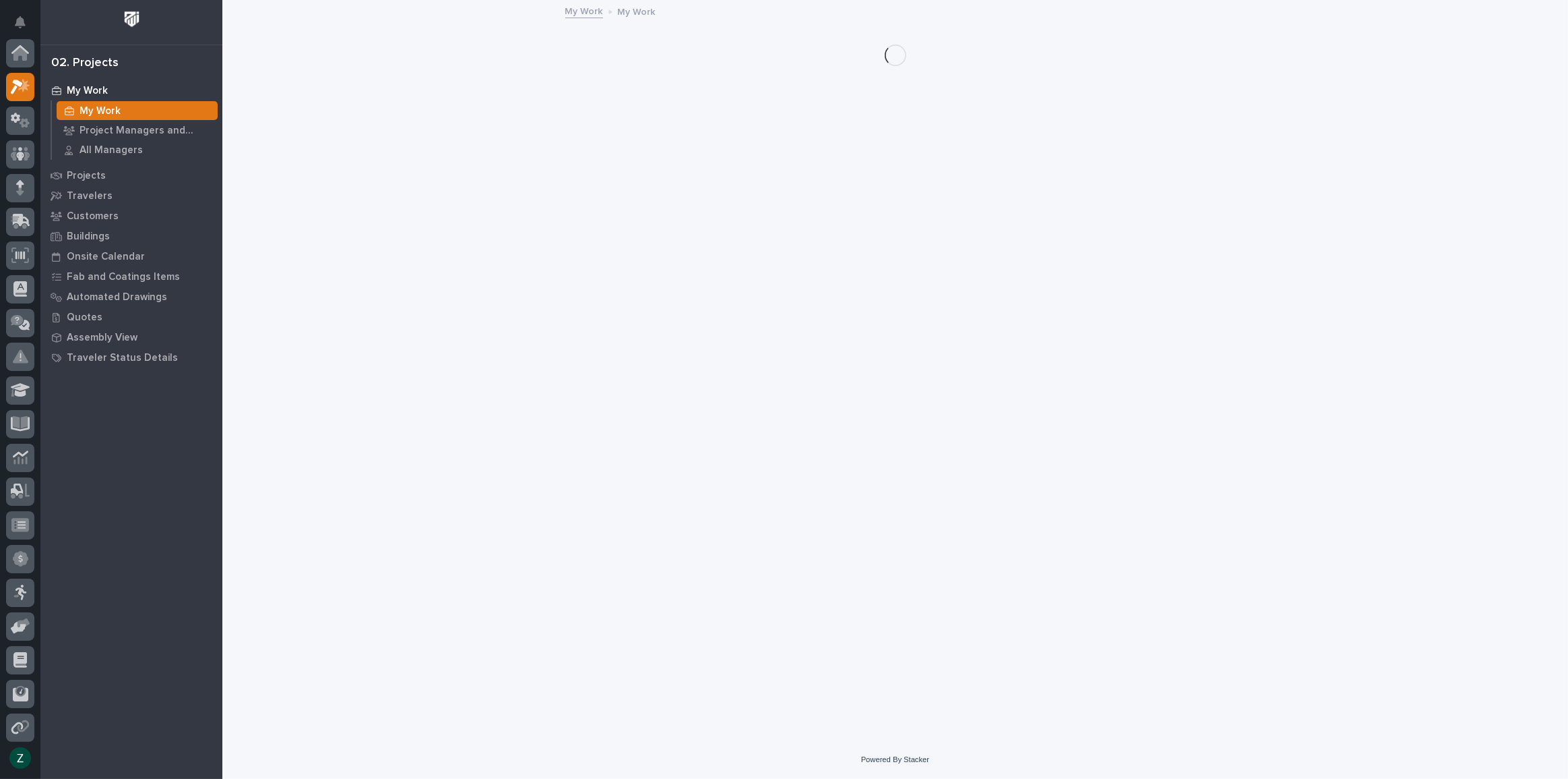
scroll to position [34, 0]
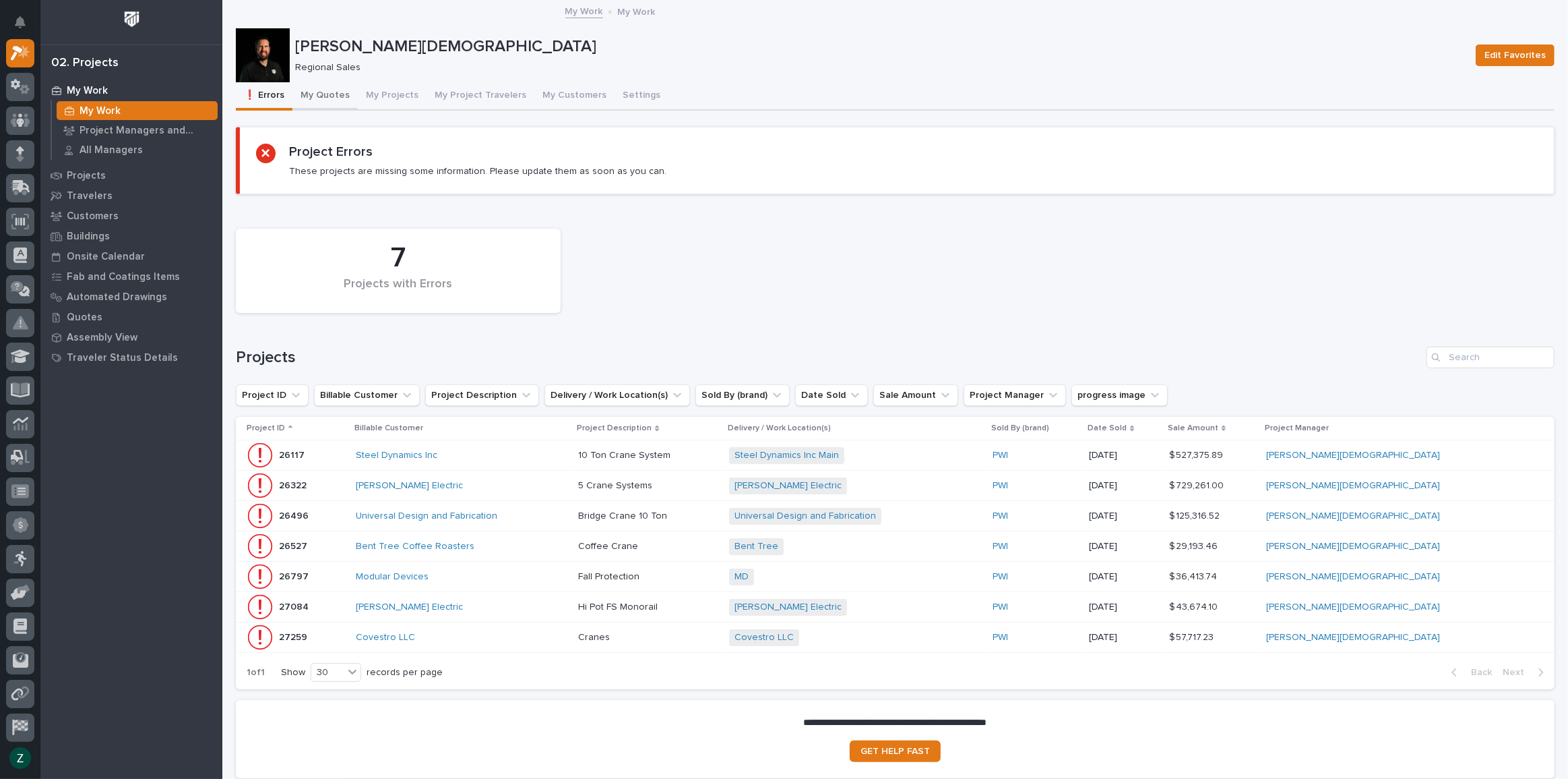
click at [328, 92] on button "My Quotes" at bounding box center [325, 97] width 65 height 29
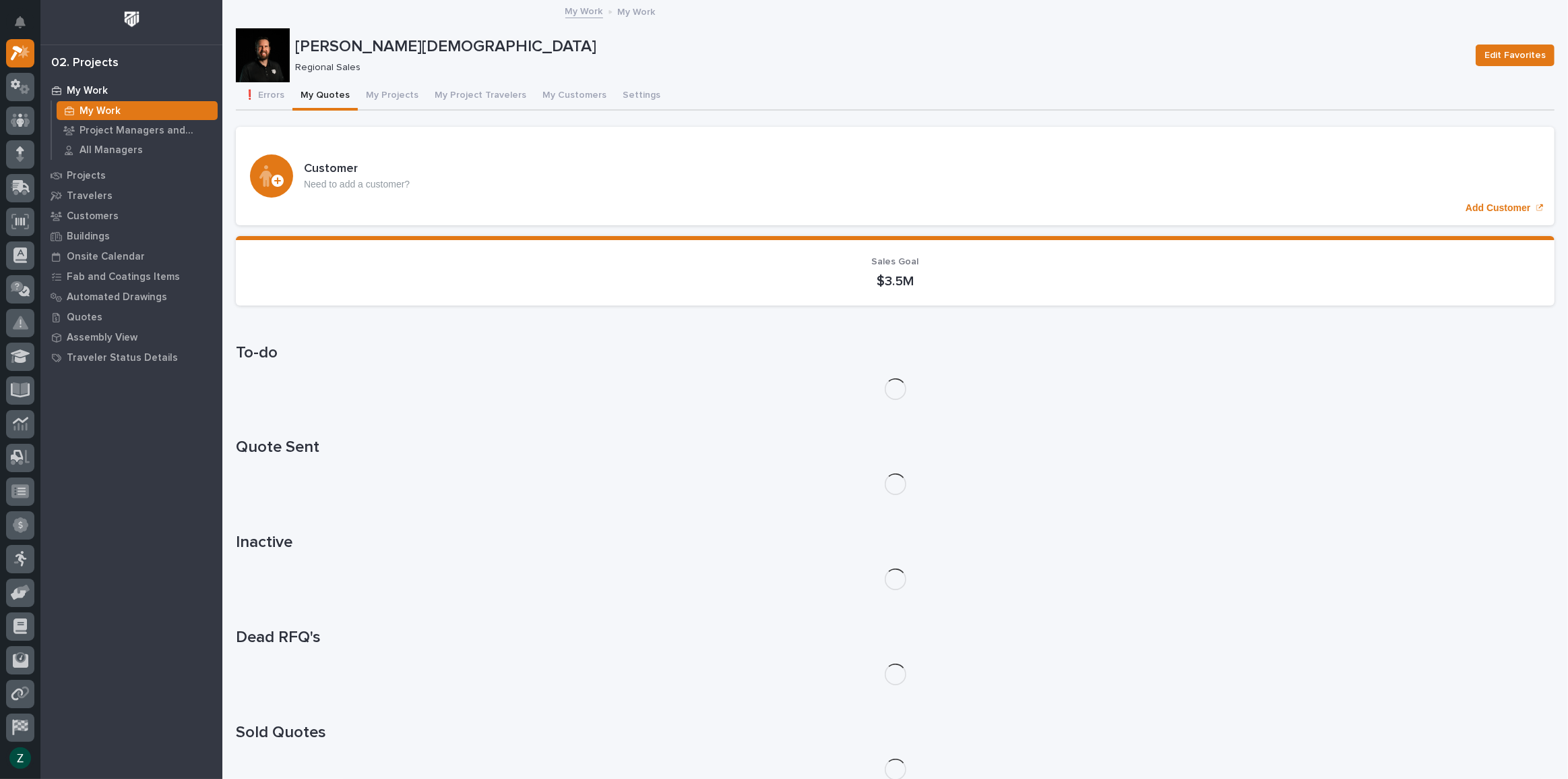
click at [266, 89] on button "❗ Errors" at bounding box center [264, 97] width 57 height 29
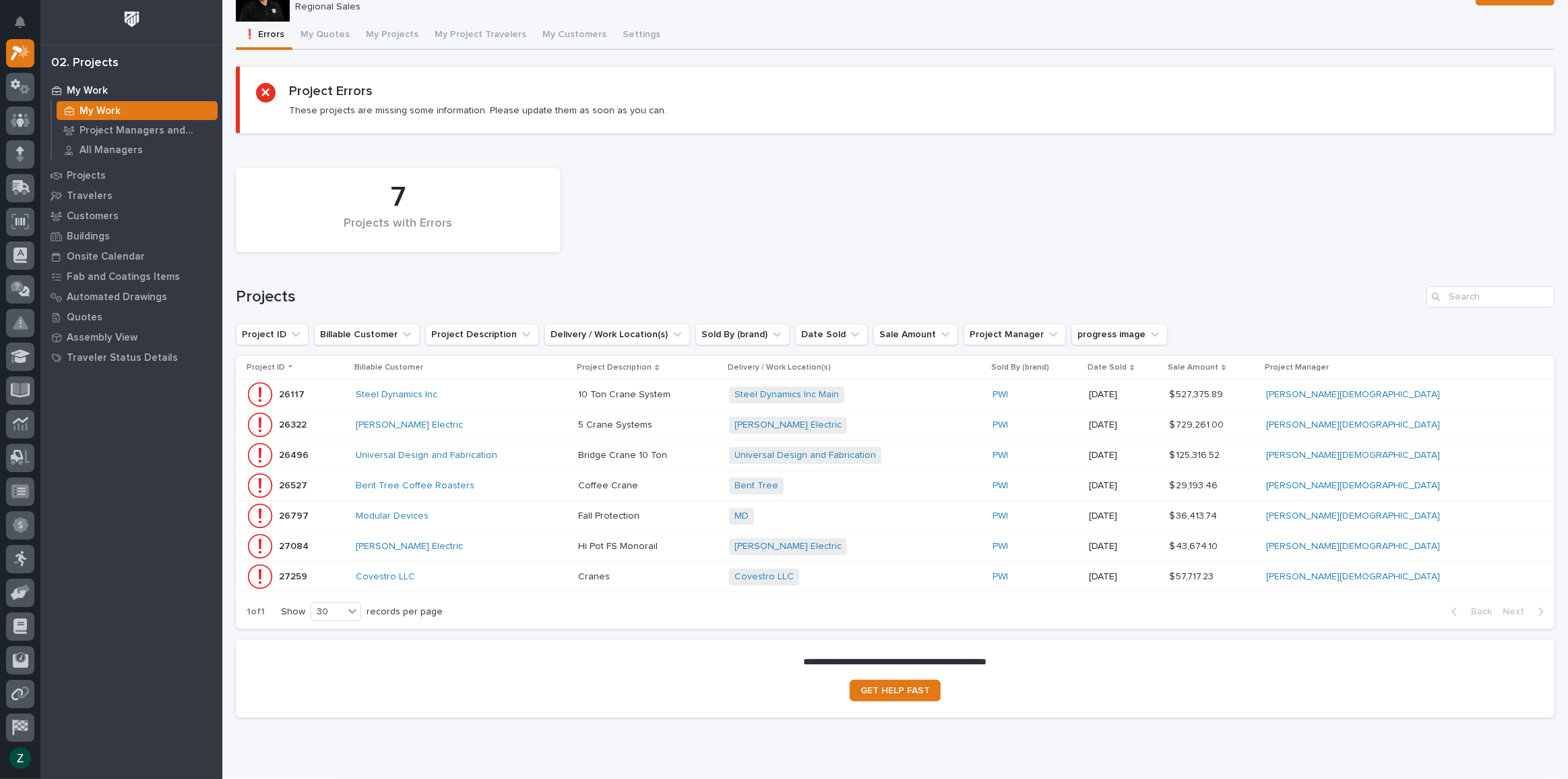
scroll to position [114, 0]
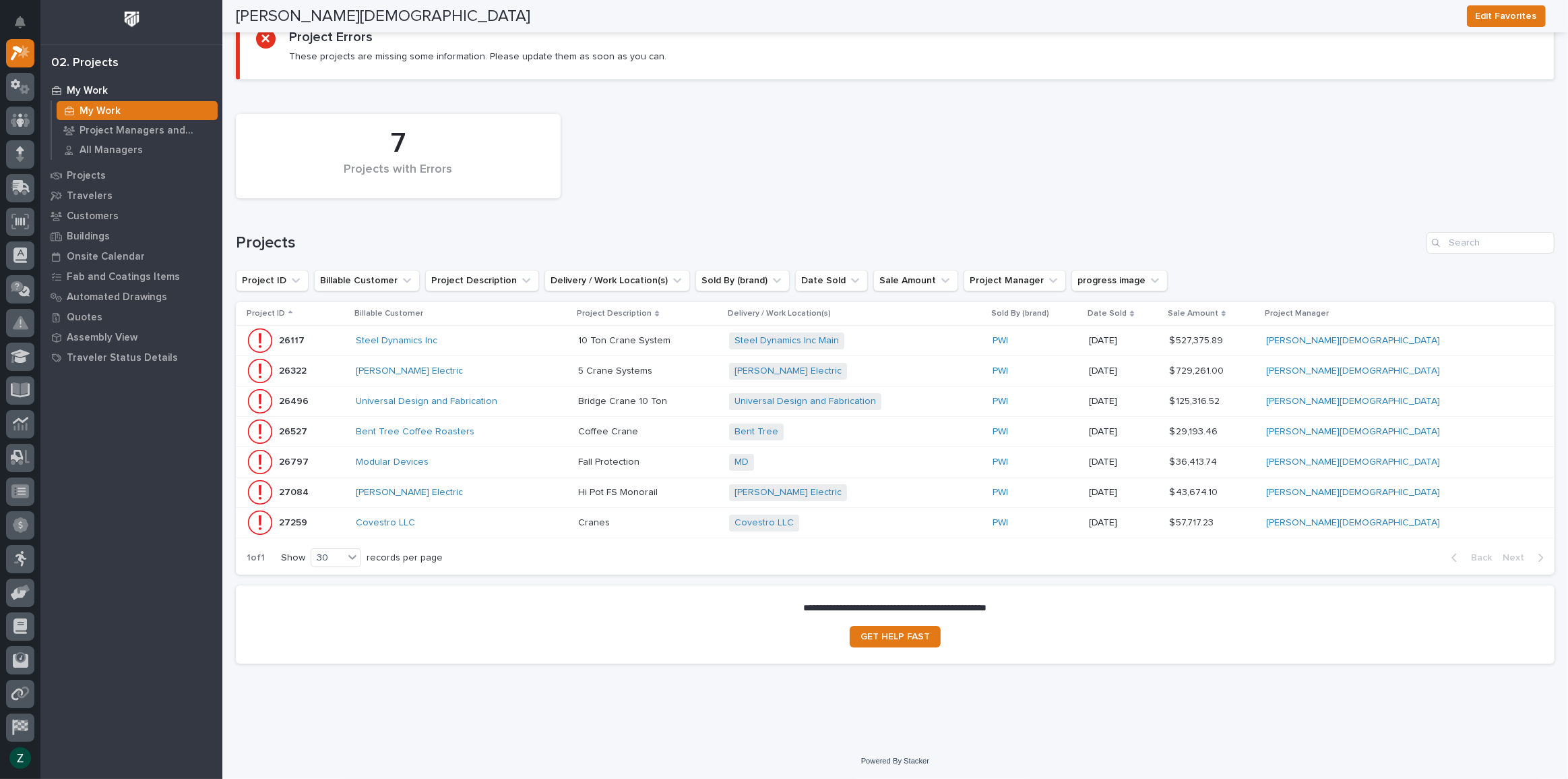
click at [533, 336] on div "Steel Dynamics Inc" at bounding box center [461, 341] width 212 height 12
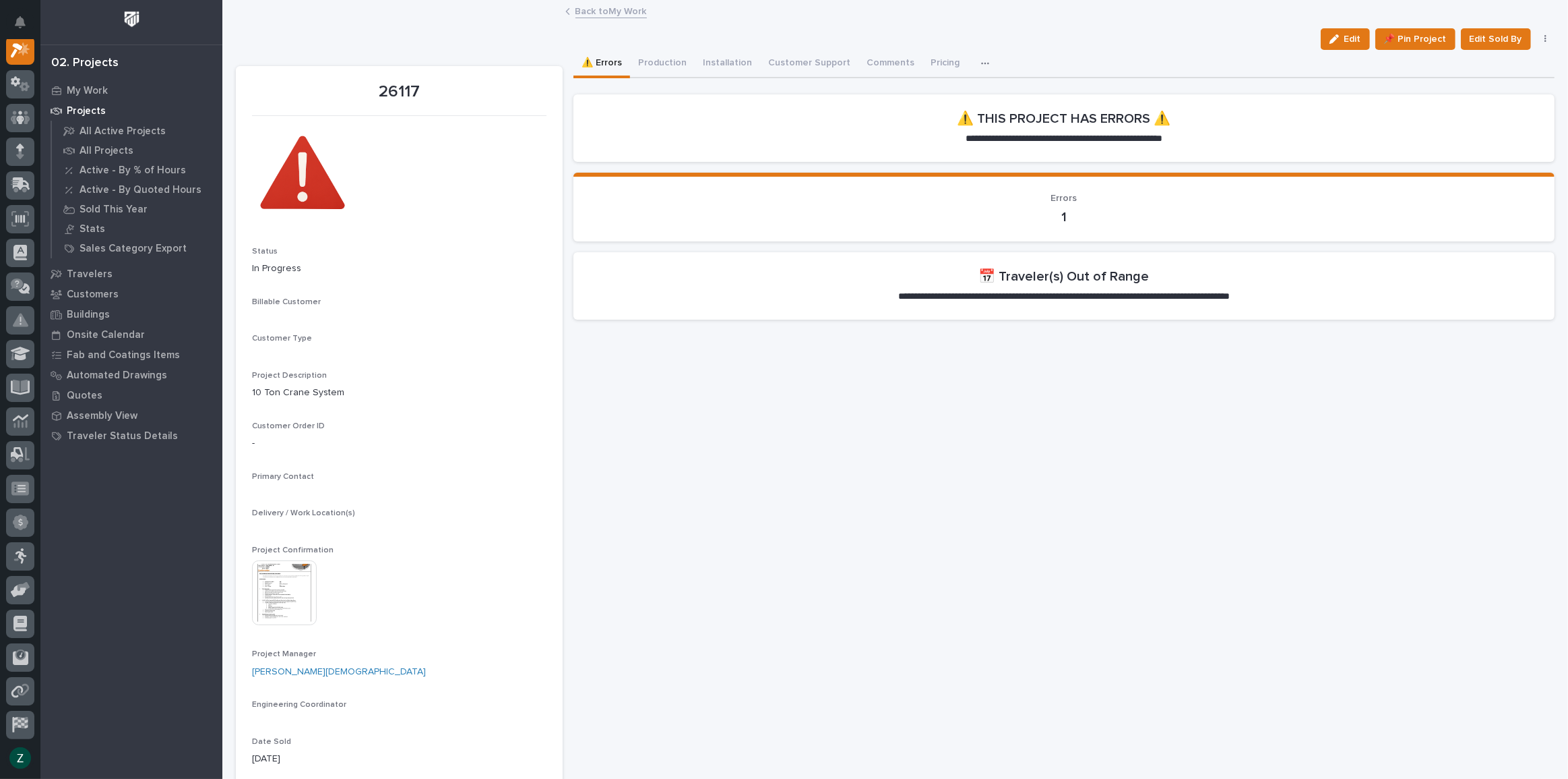
scroll to position [34, 0]
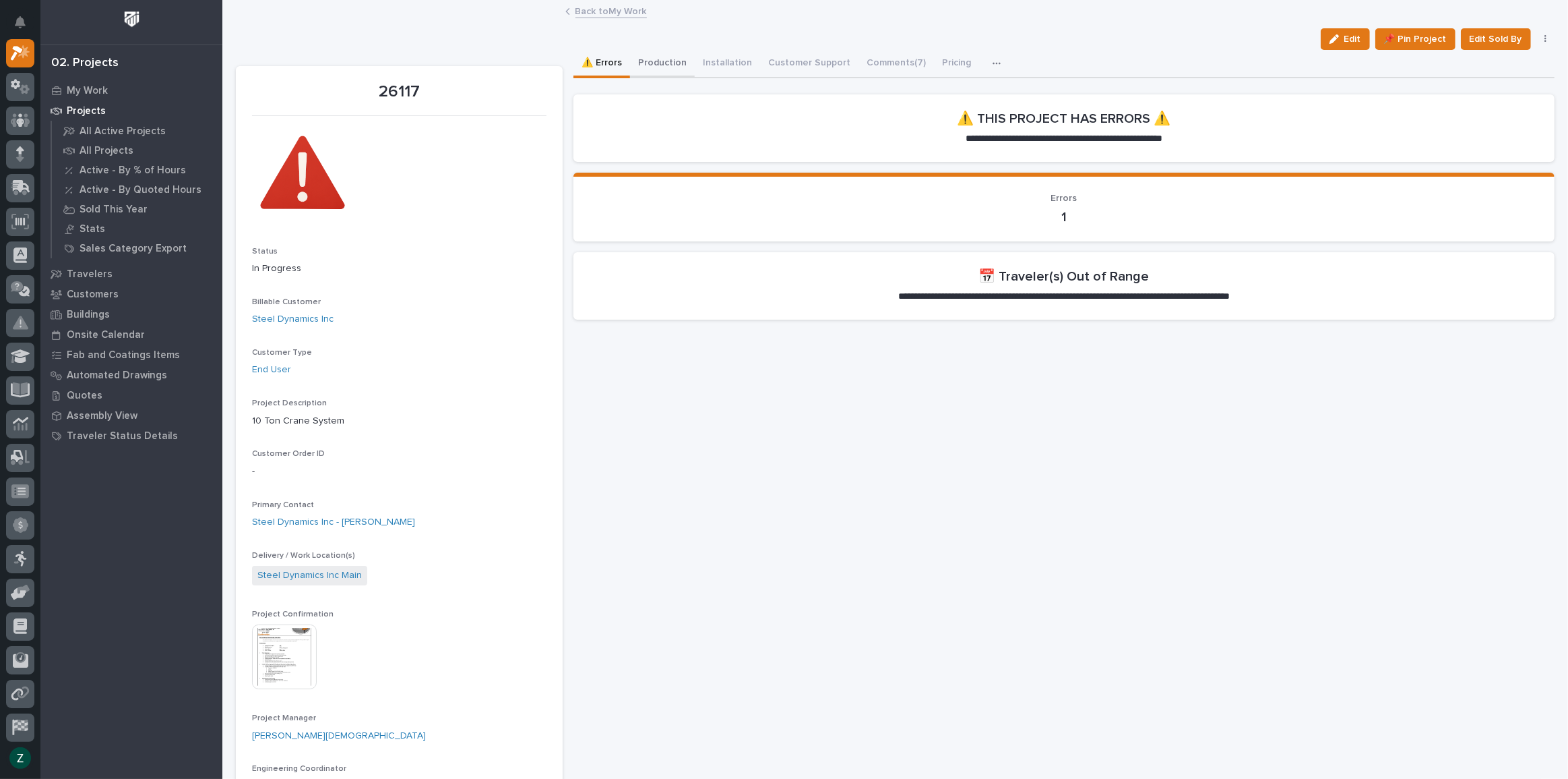
click at [661, 59] on button "Production" at bounding box center [662, 64] width 64 height 29
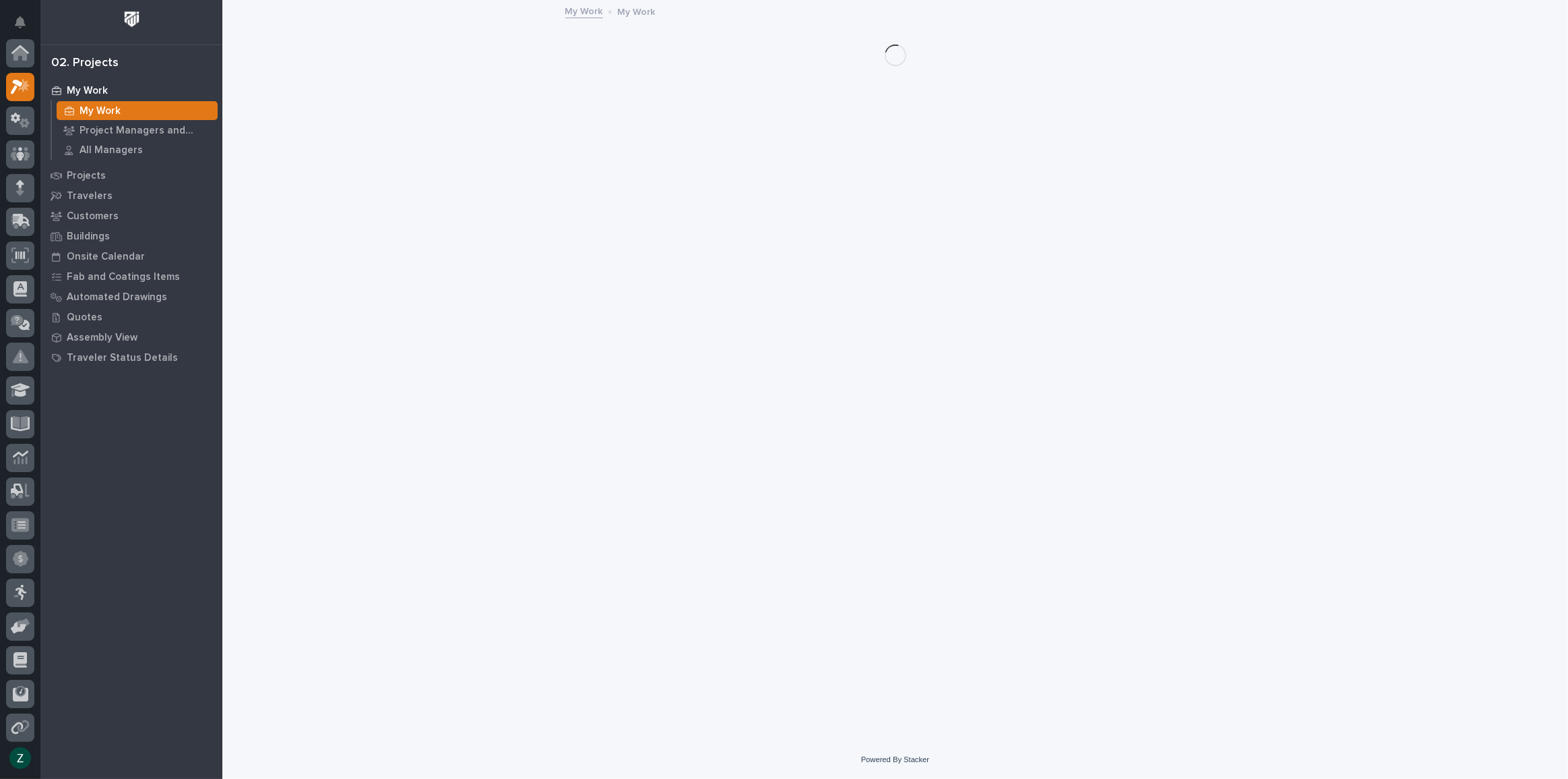
scroll to position [36, 0]
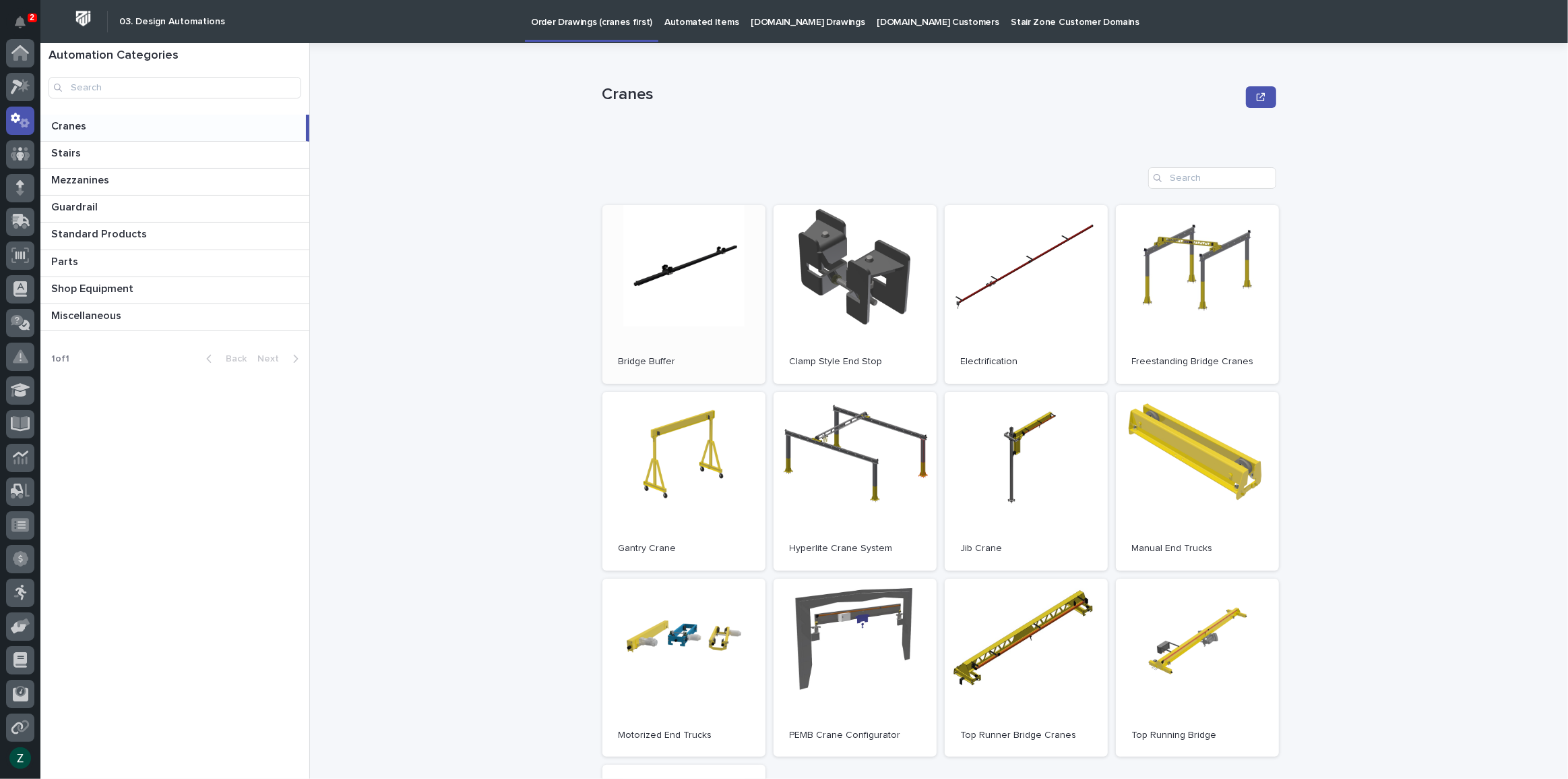
scroll to position [67, 0]
